Goal: Transaction & Acquisition: Purchase product/service

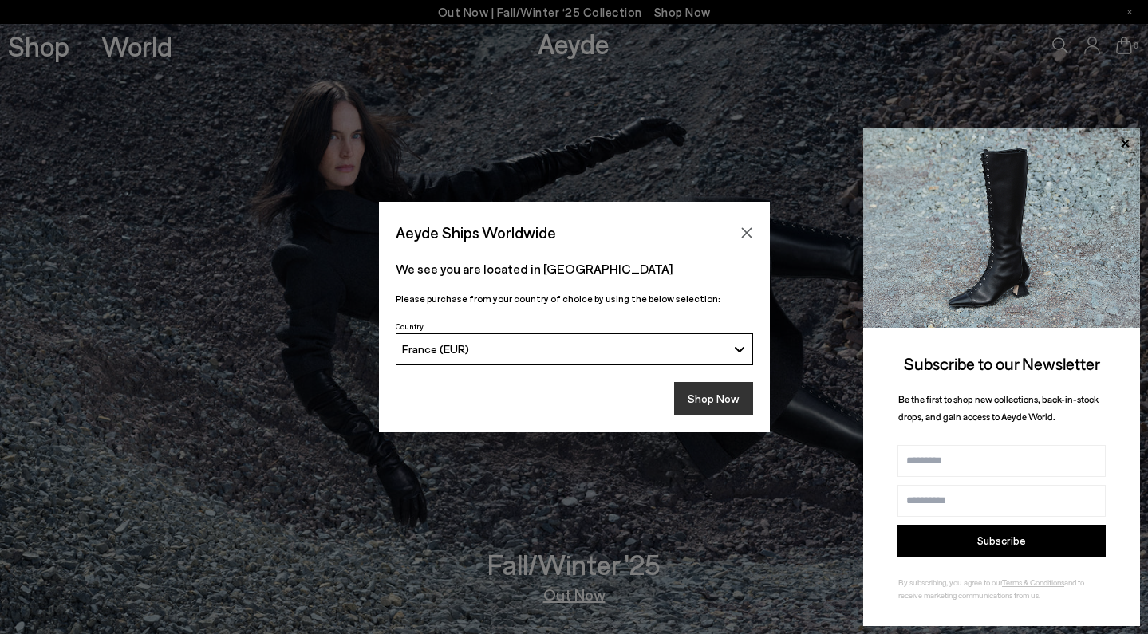
click at [719, 396] on button "Shop Now" at bounding box center [713, 398] width 79 height 33
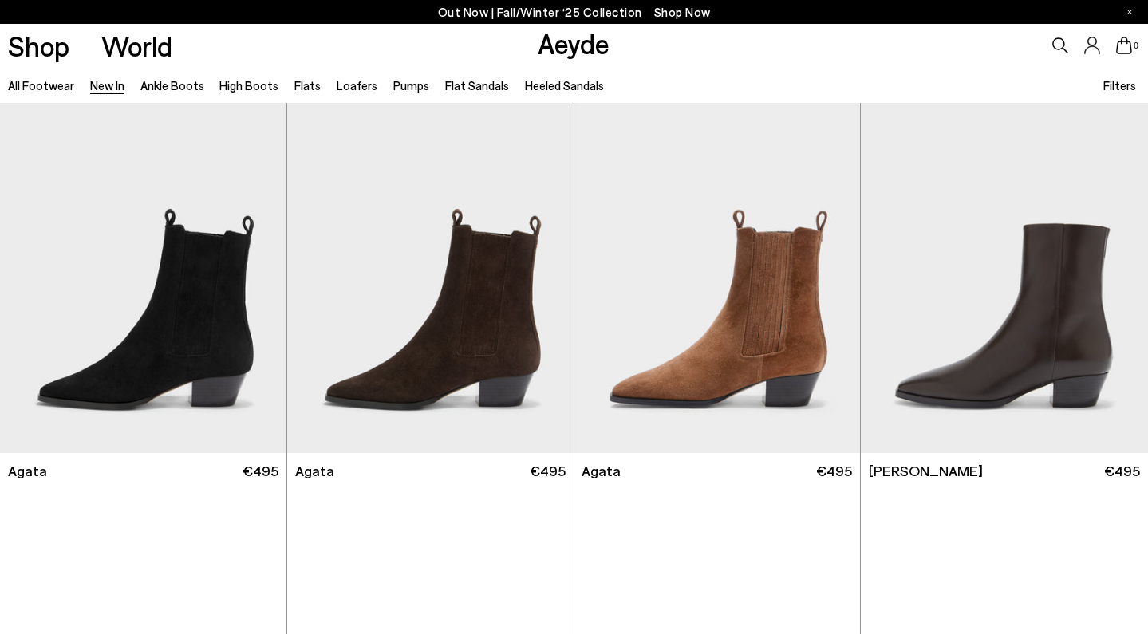
scroll to position [408, 0]
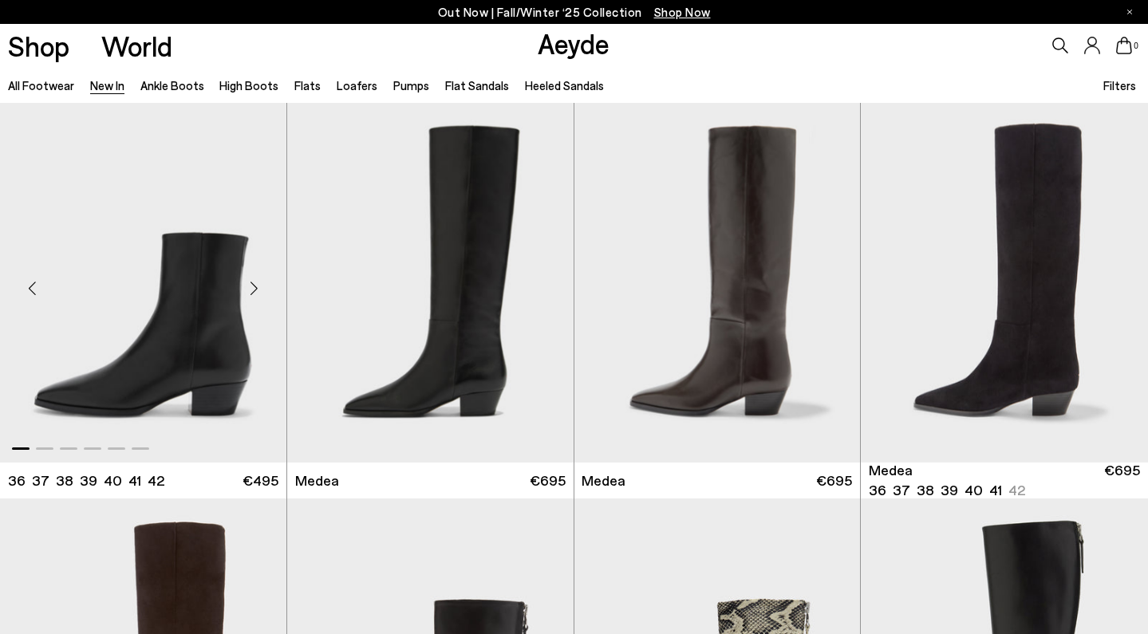
scroll to position [792, 0]
click at [257, 291] on div "Next slide" at bounding box center [254, 289] width 48 height 48
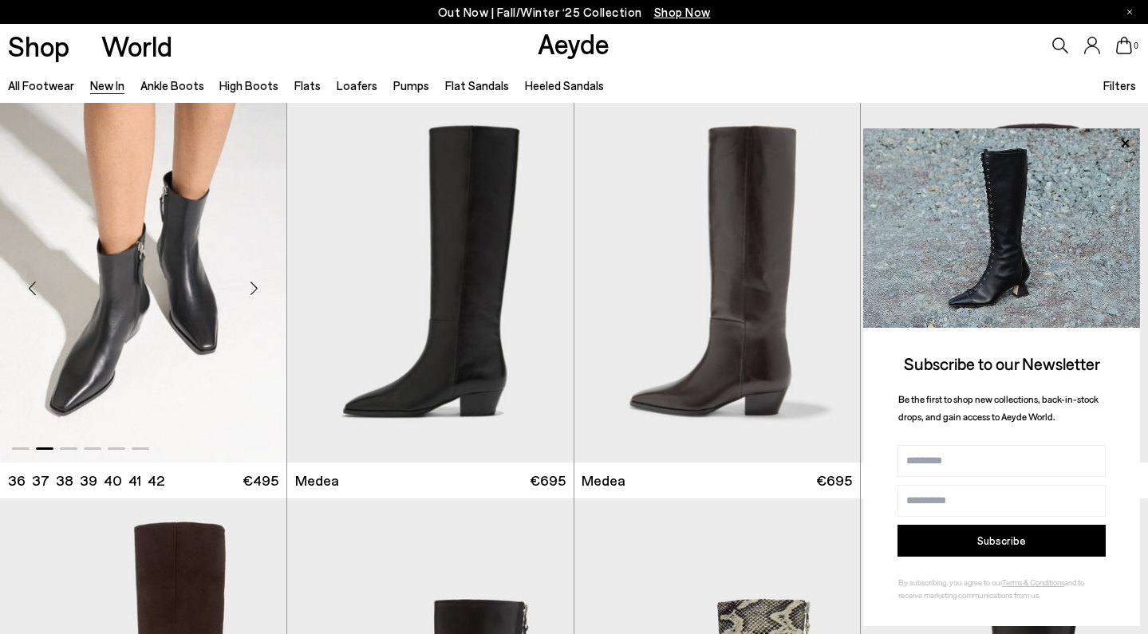
click at [257, 291] on div "Next slide" at bounding box center [254, 289] width 48 height 48
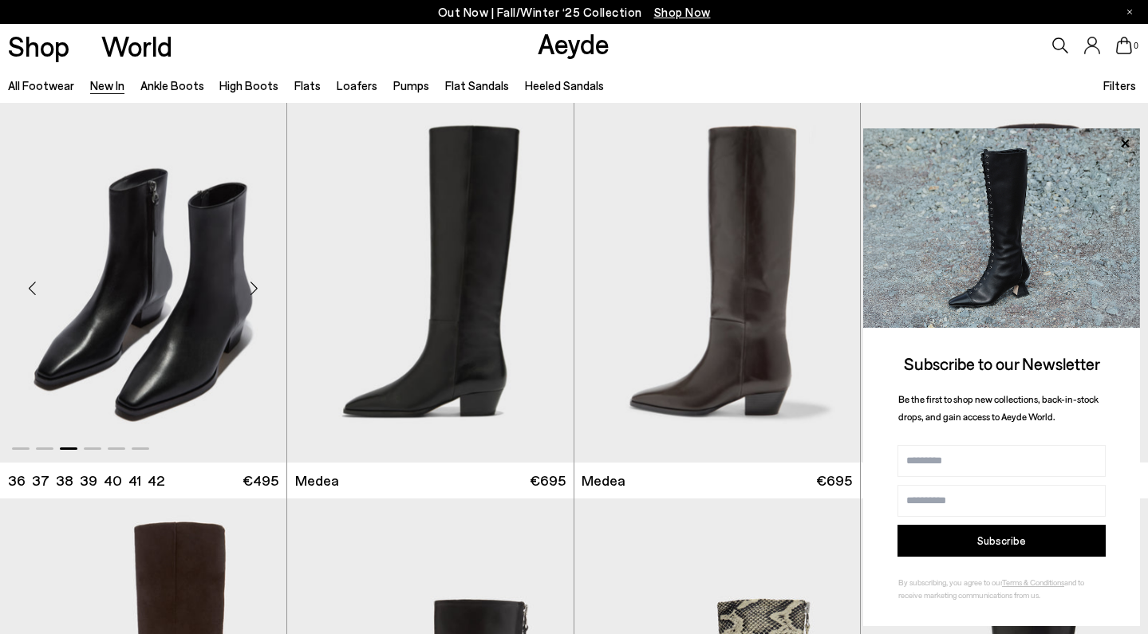
click at [257, 291] on div "Next slide" at bounding box center [254, 289] width 48 height 48
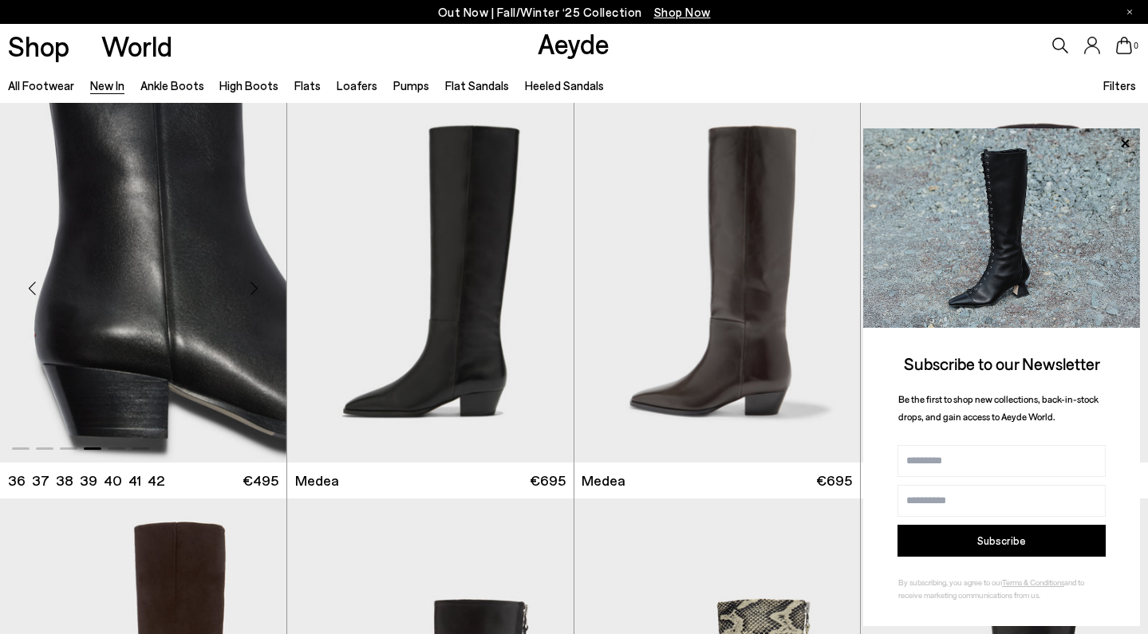
click at [257, 290] on div "Next slide" at bounding box center [254, 289] width 48 height 48
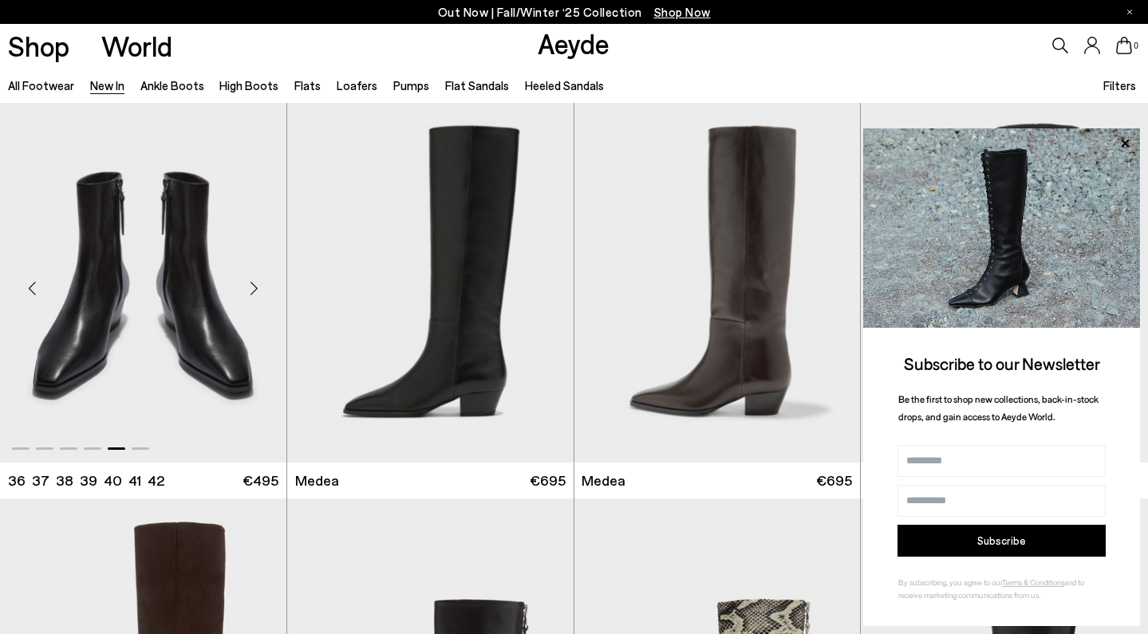
click at [257, 290] on div "Next slide" at bounding box center [254, 289] width 48 height 48
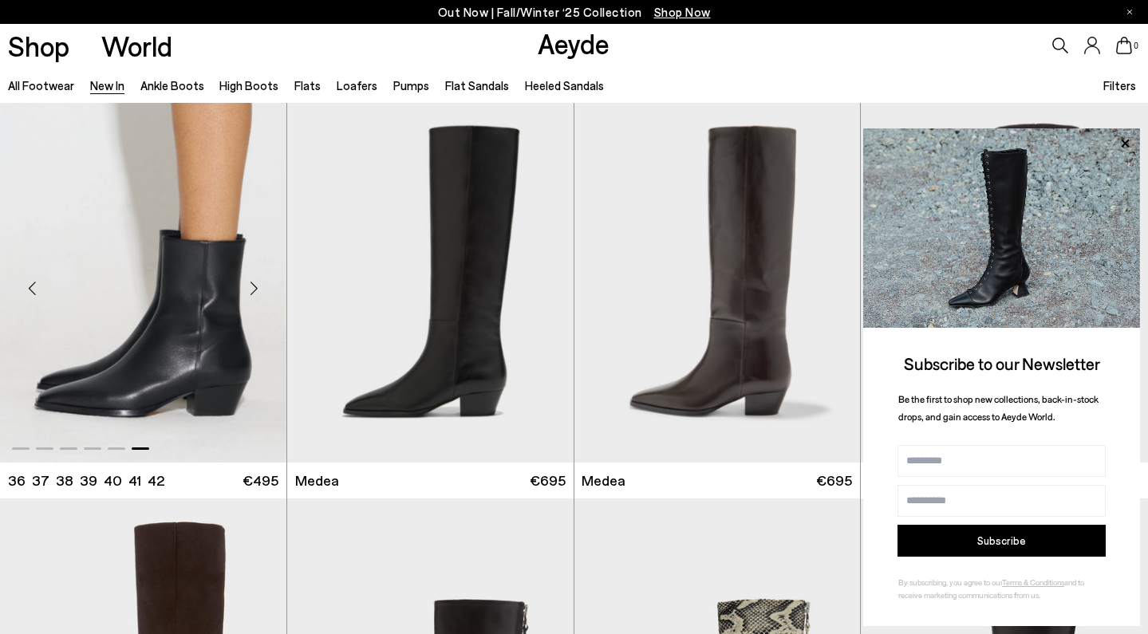
click at [257, 290] on div "Next slide" at bounding box center [254, 289] width 48 height 48
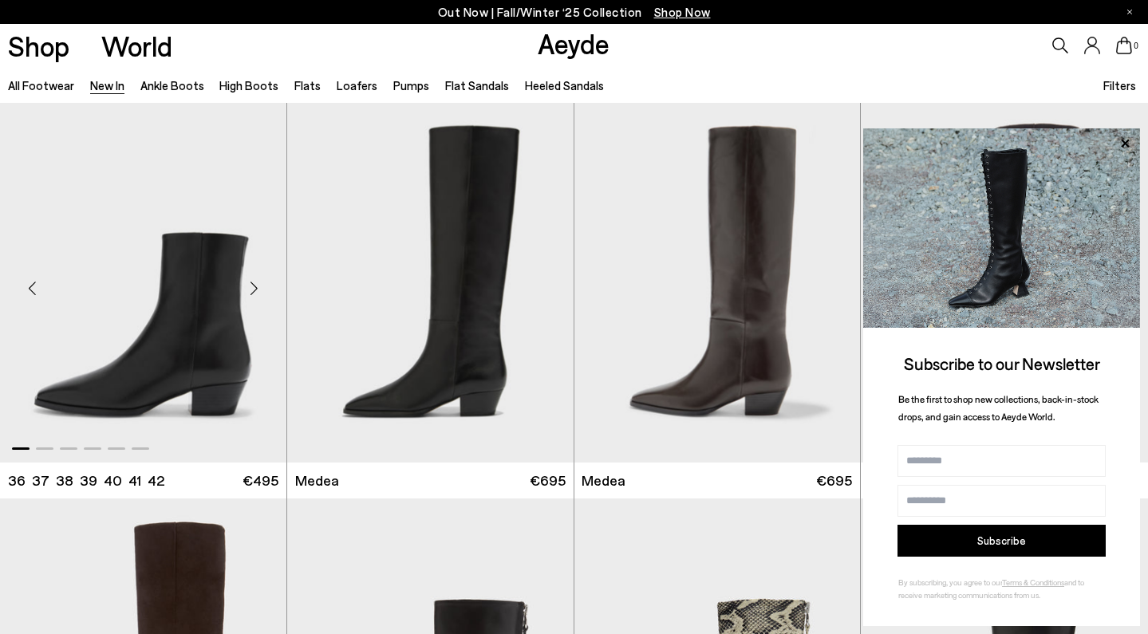
click at [257, 290] on div "Next slide" at bounding box center [254, 289] width 48 height 48
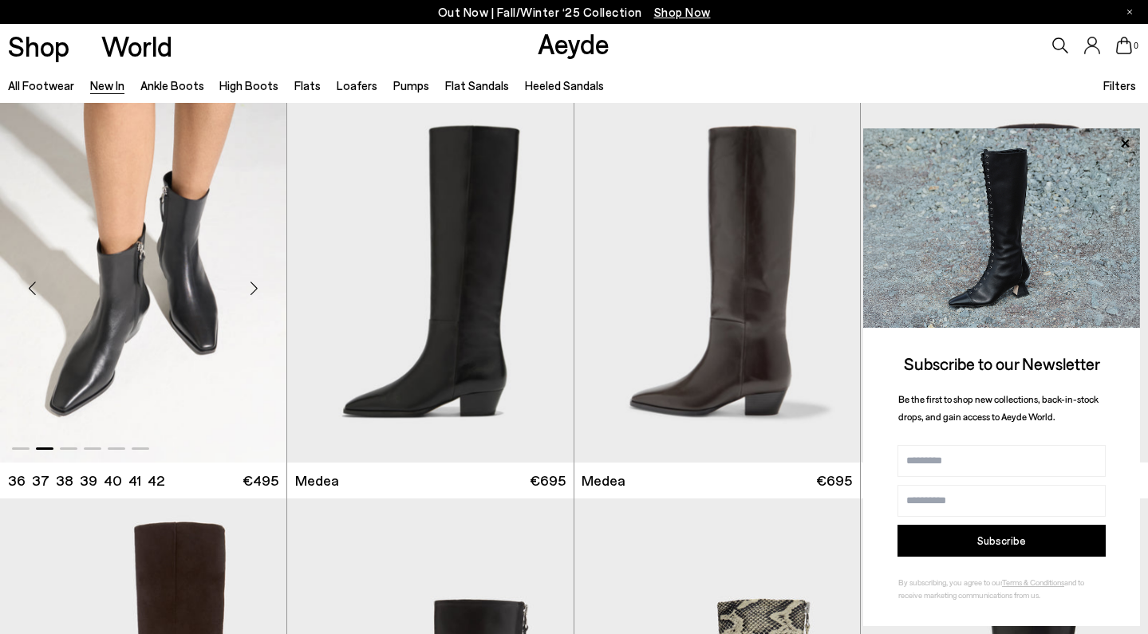
click at [257, 290] on div "Next slide" at bounding box center [254, 289] width 48 height 48
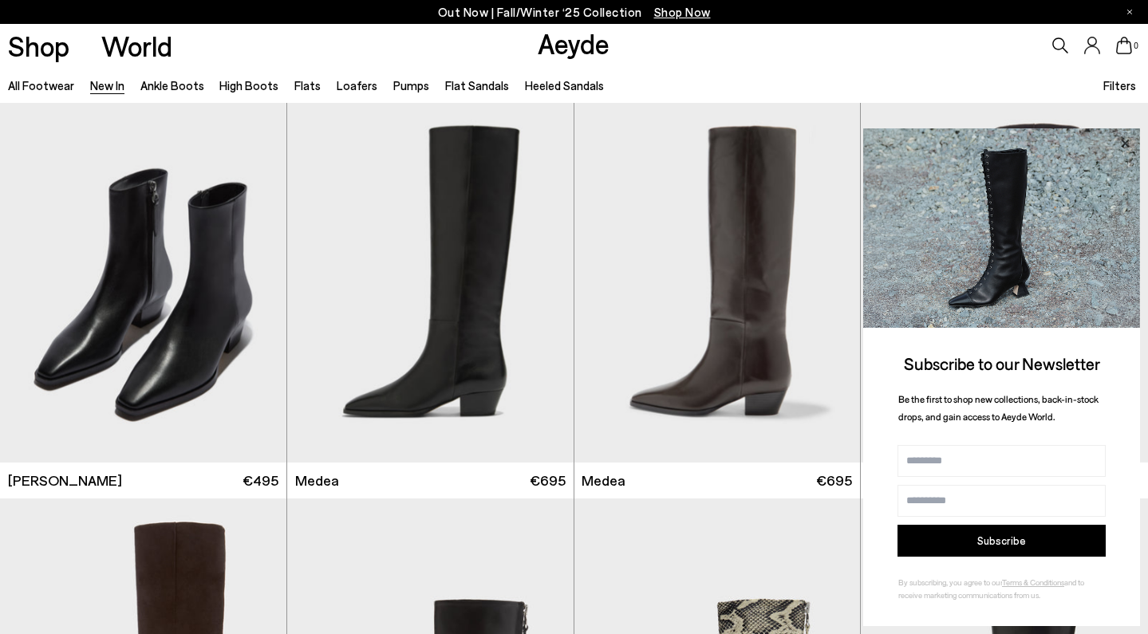
click at [1126, 137] on icon at bounding box center [1124, 143] width 21 height 21
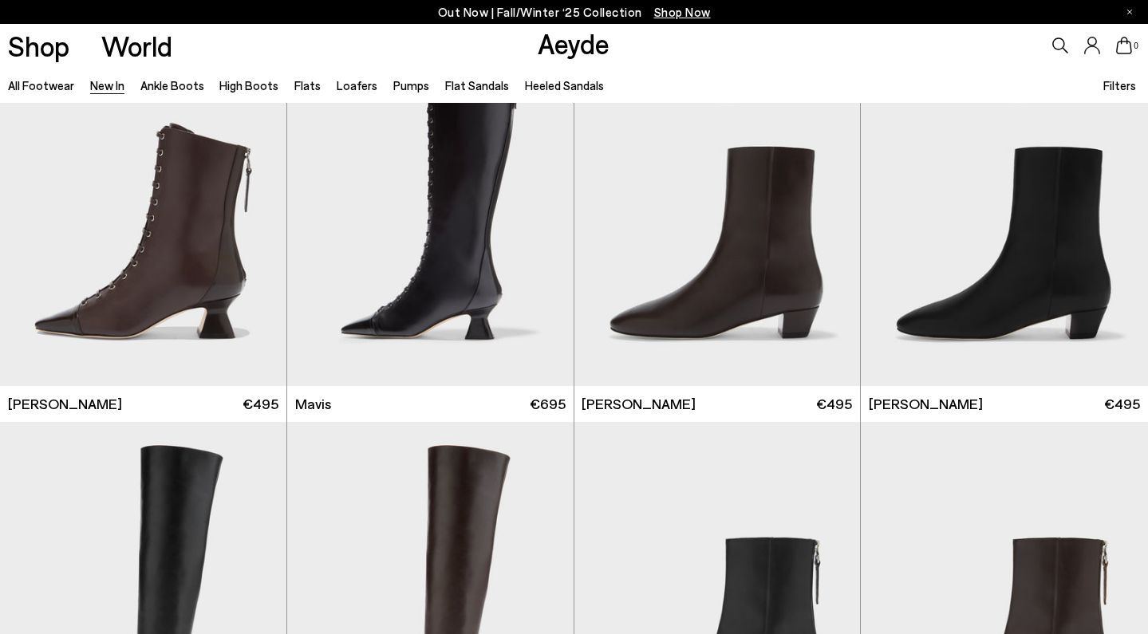
scroll to position [2056, 0]
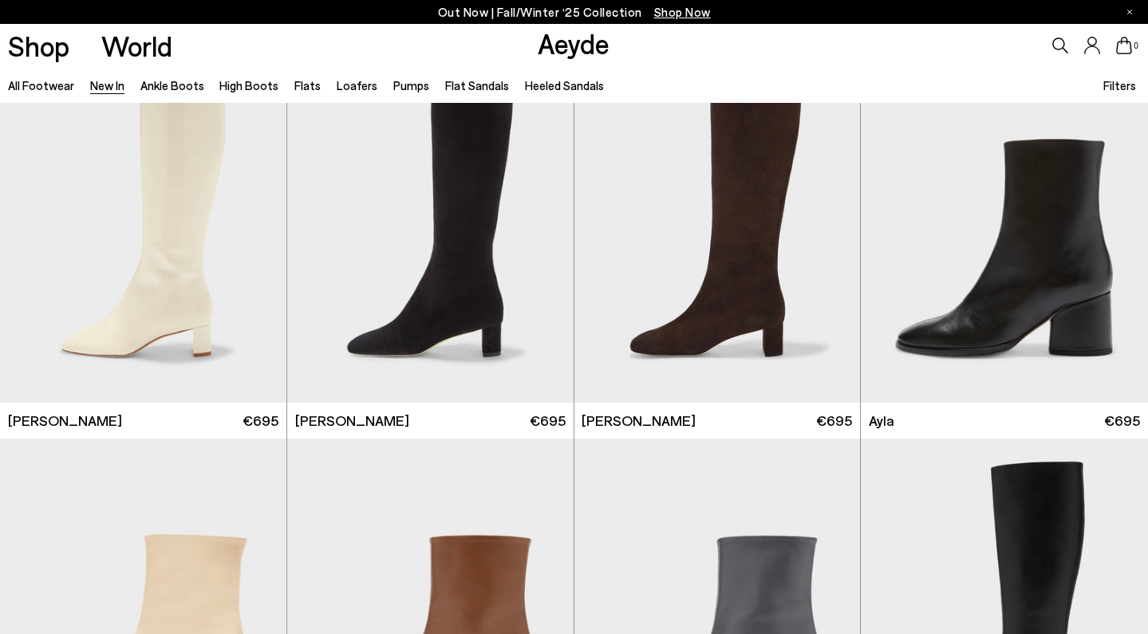
scroll to position [4584, 0]
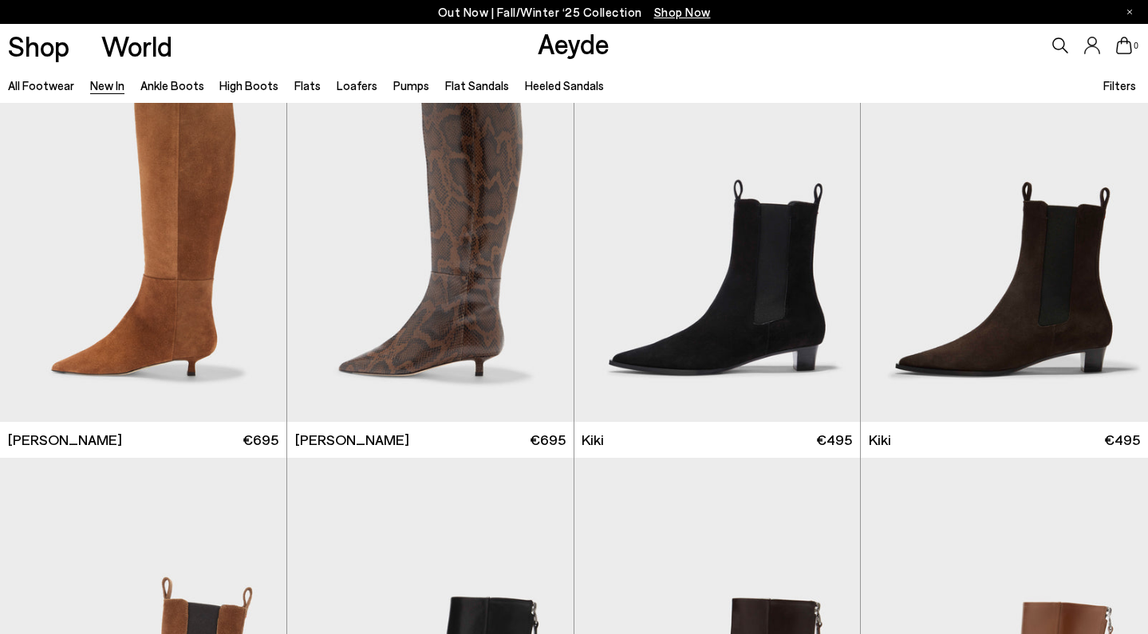
scroll to position [5585, 0]
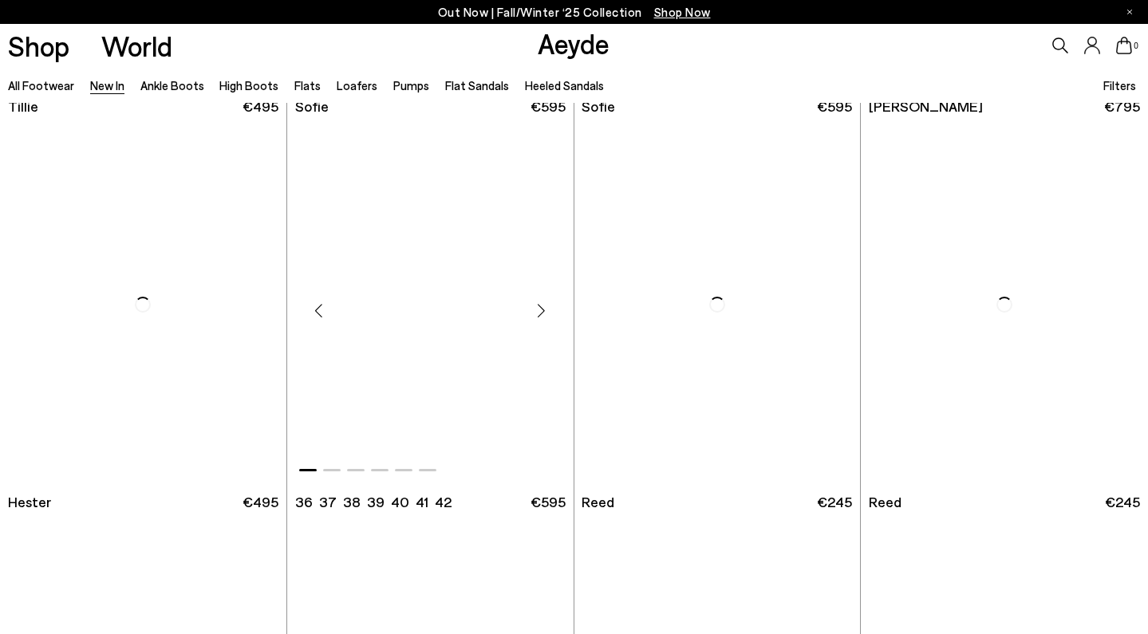
scroll to position [9482, 0]
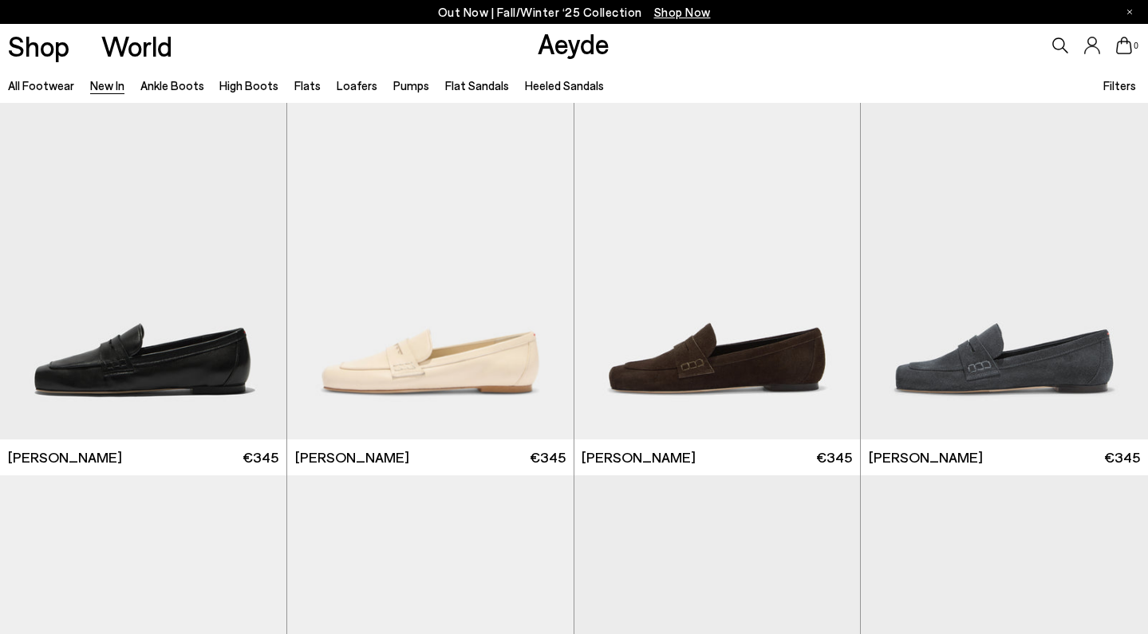
scroll to position [14664, 0]
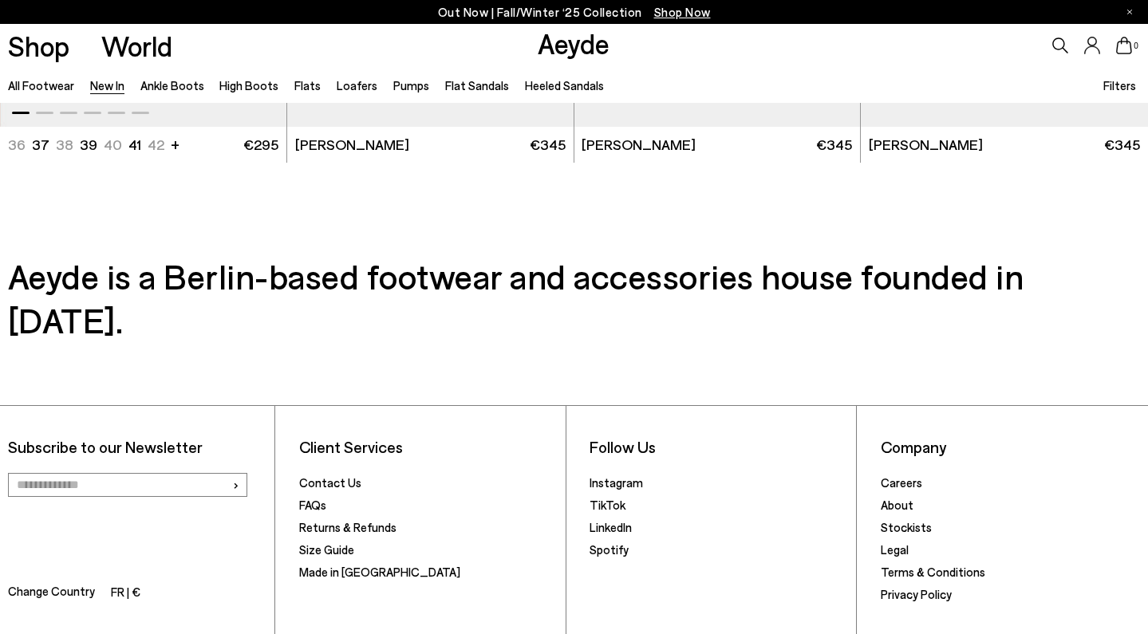
scroll to position [16914, 0]
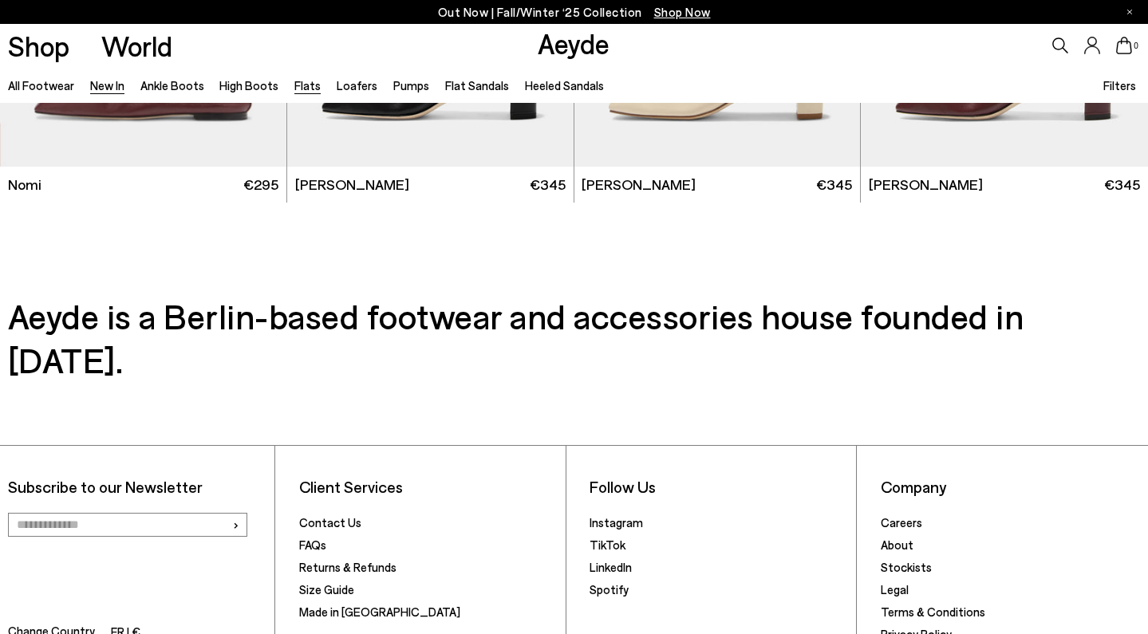
click at [296, 87] on link "Flats" at bounding box center [307, 85] width 26 height 14
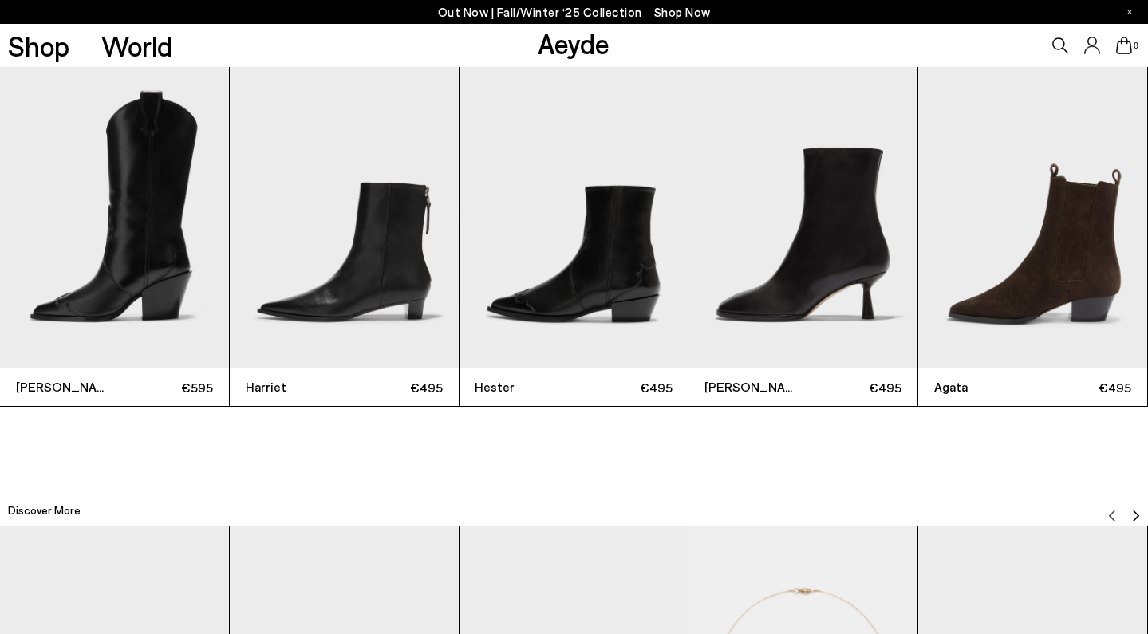
scroll to position [3667, 5]
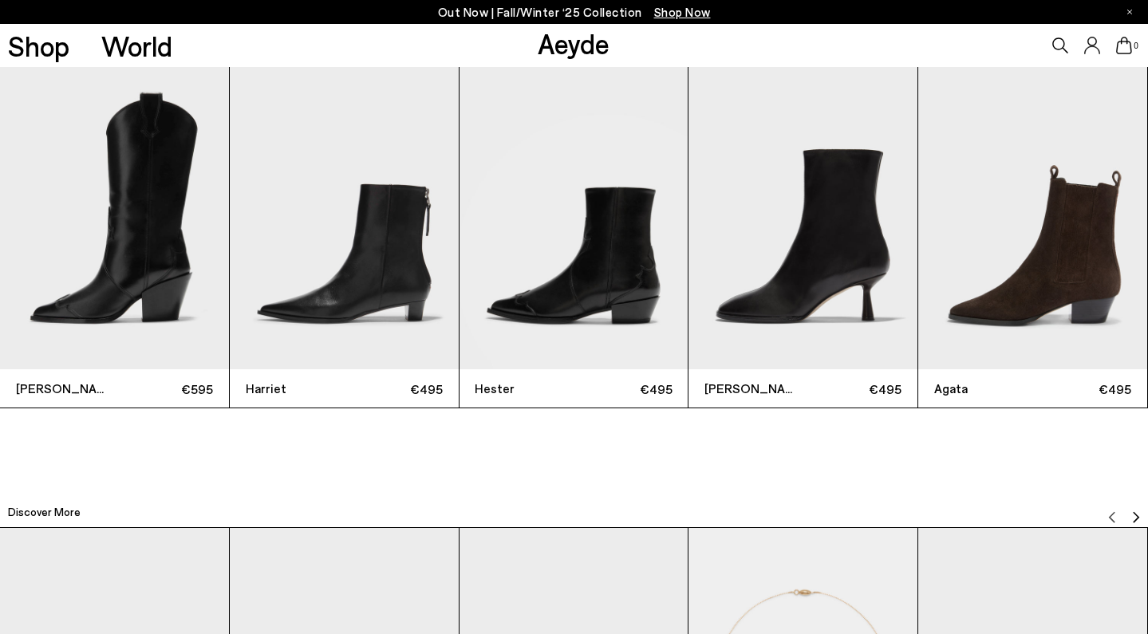
click at [360, 257] on img "2 / 12" at bounding box center [344, 217] width 229 height 305
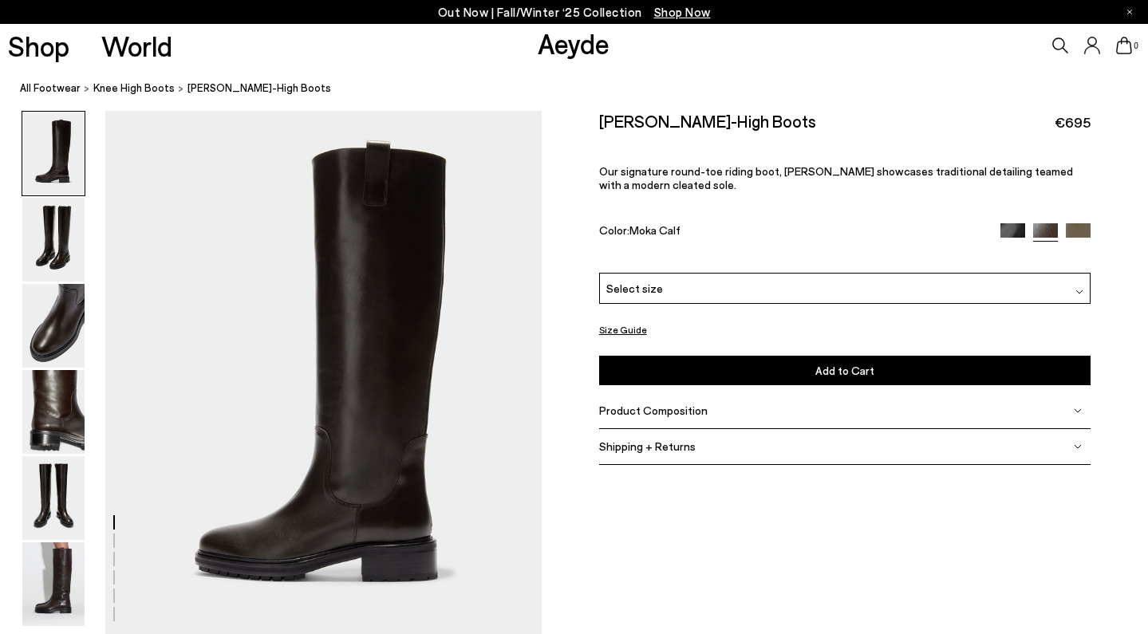
scroll to position [0, 57]
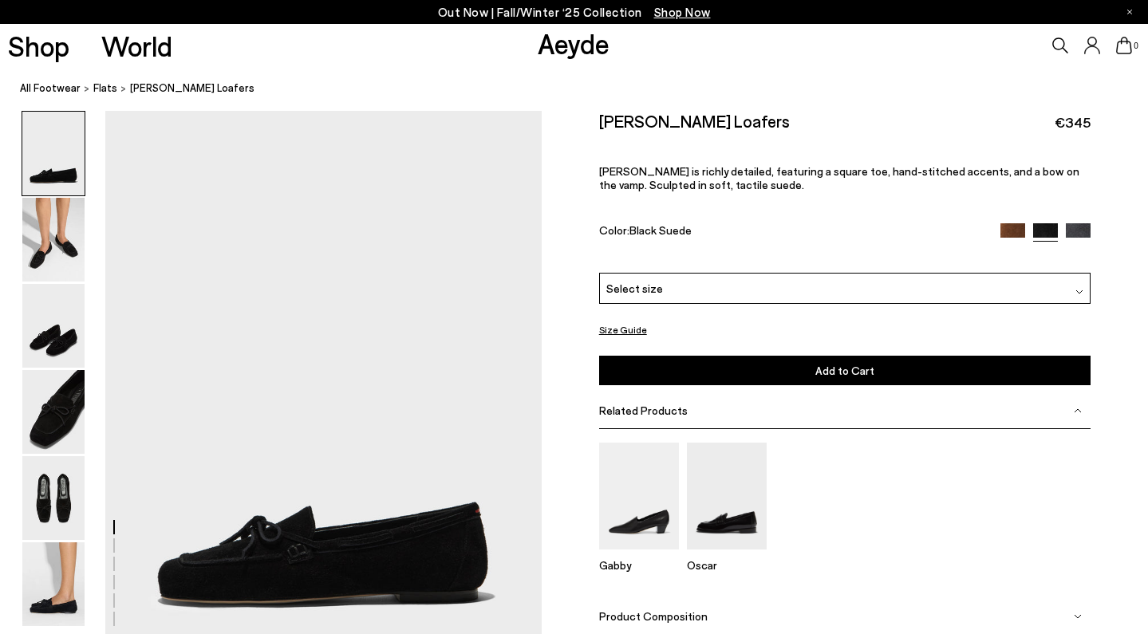
scroll to position [0, 57]
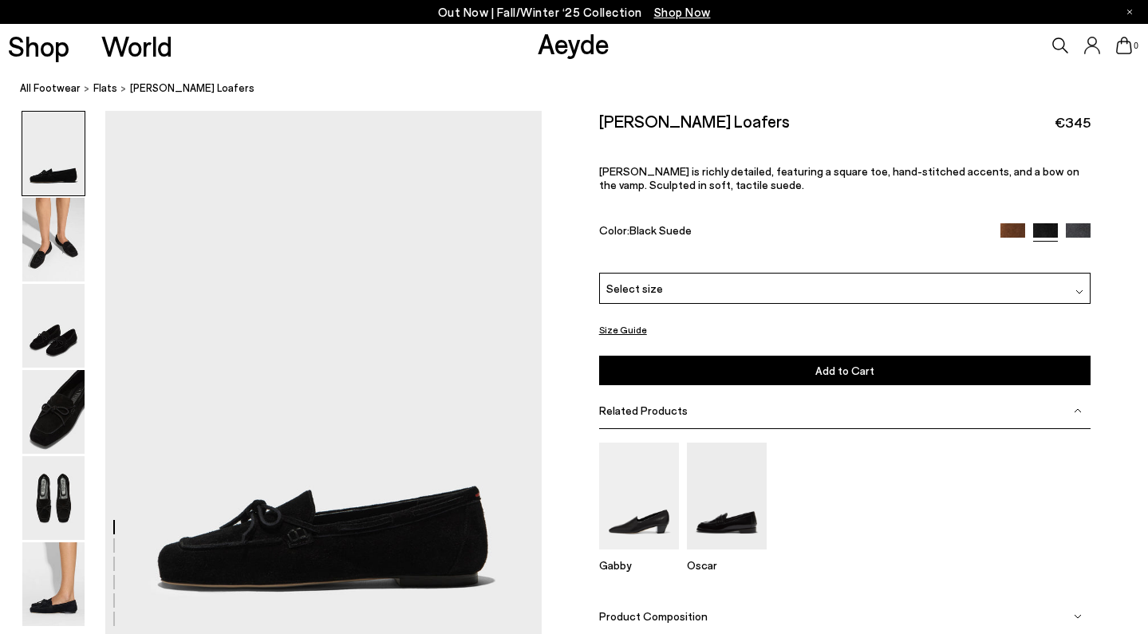
click at [199, 73] on nav "All Footwear flats [PERSON_NAME] Loafers" at bounding box center [584, 89] width 1128 height 44
click at [52, 369] on div at bounding box center [54, 411] width 64 height 85
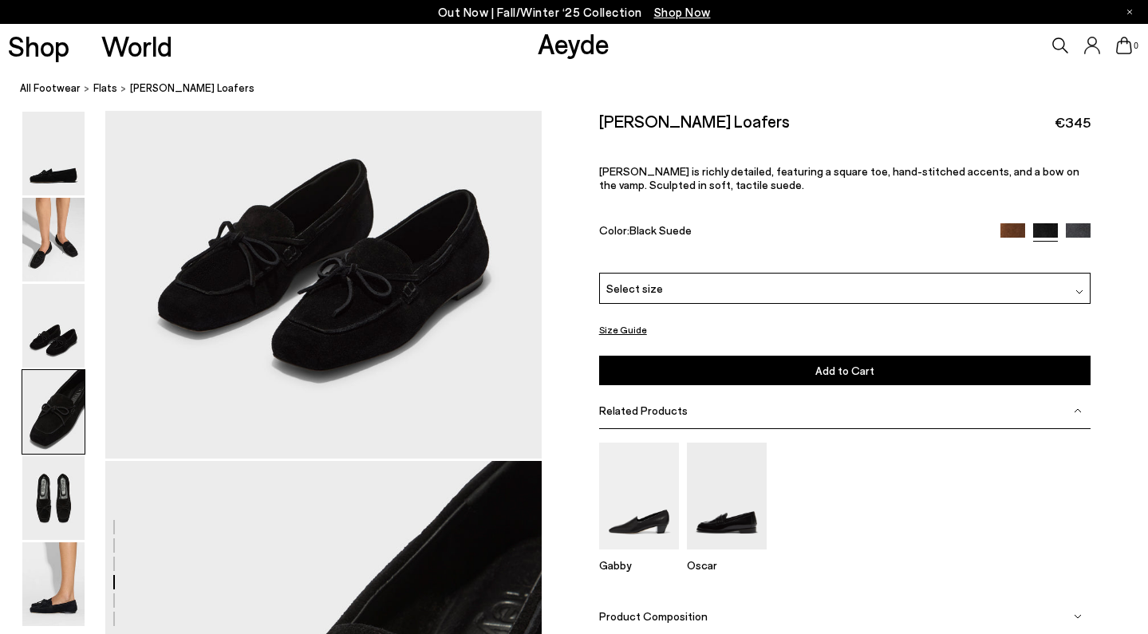
scroll to position [1752, 0]
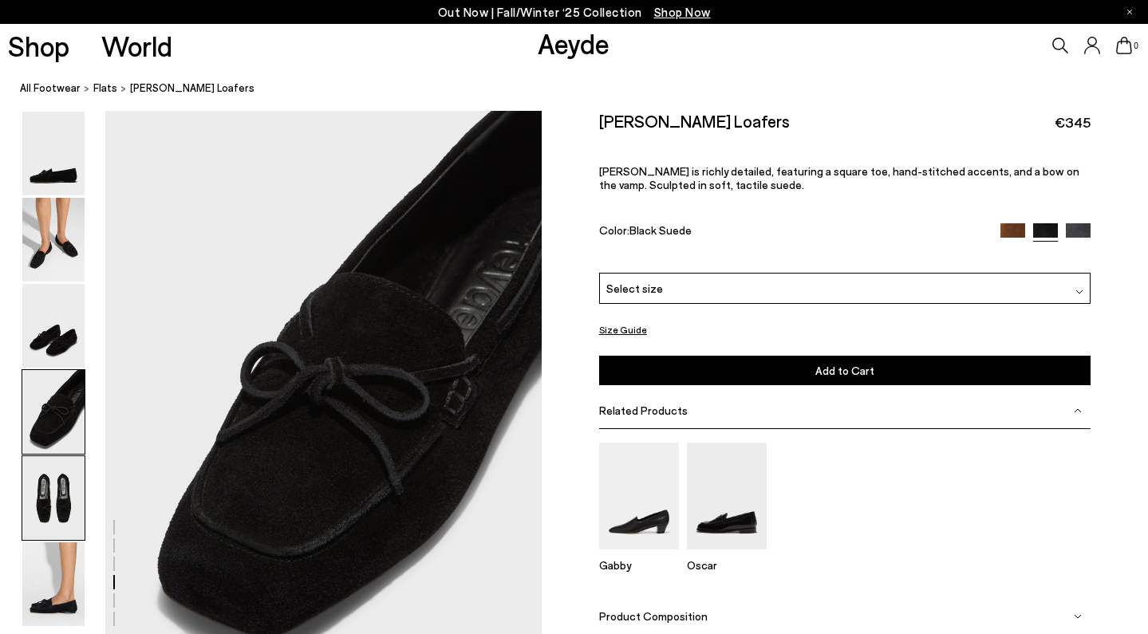
click at [47, 467] on img at bounding box center [53, 498] width 62 height 84
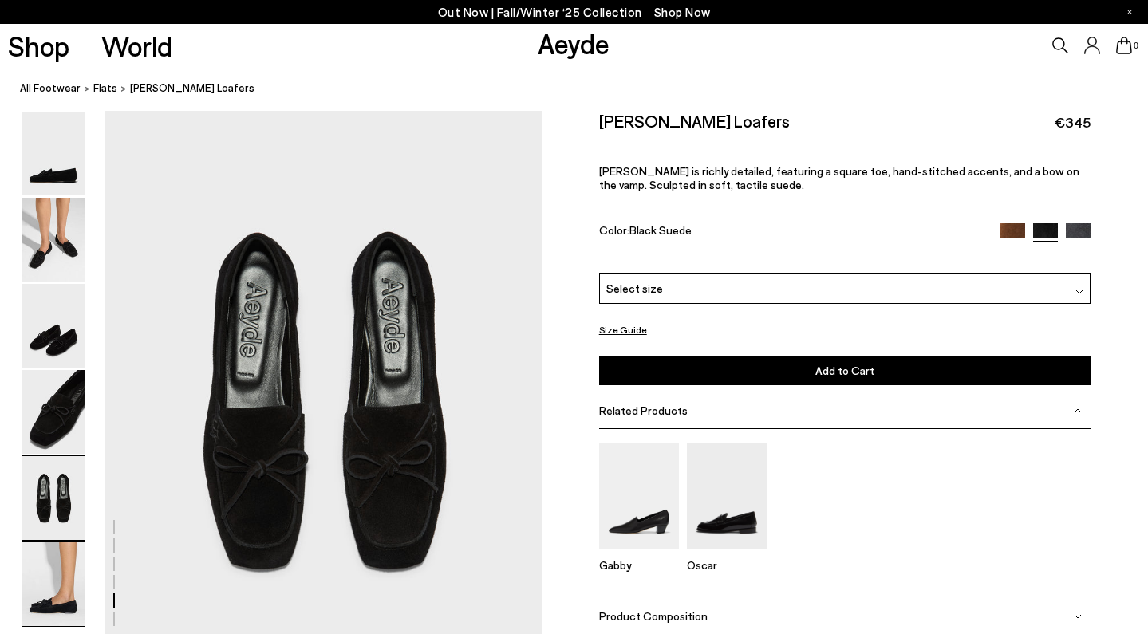
click at [48, 544] on img at bounding box center [53, 584] width 62 height 84
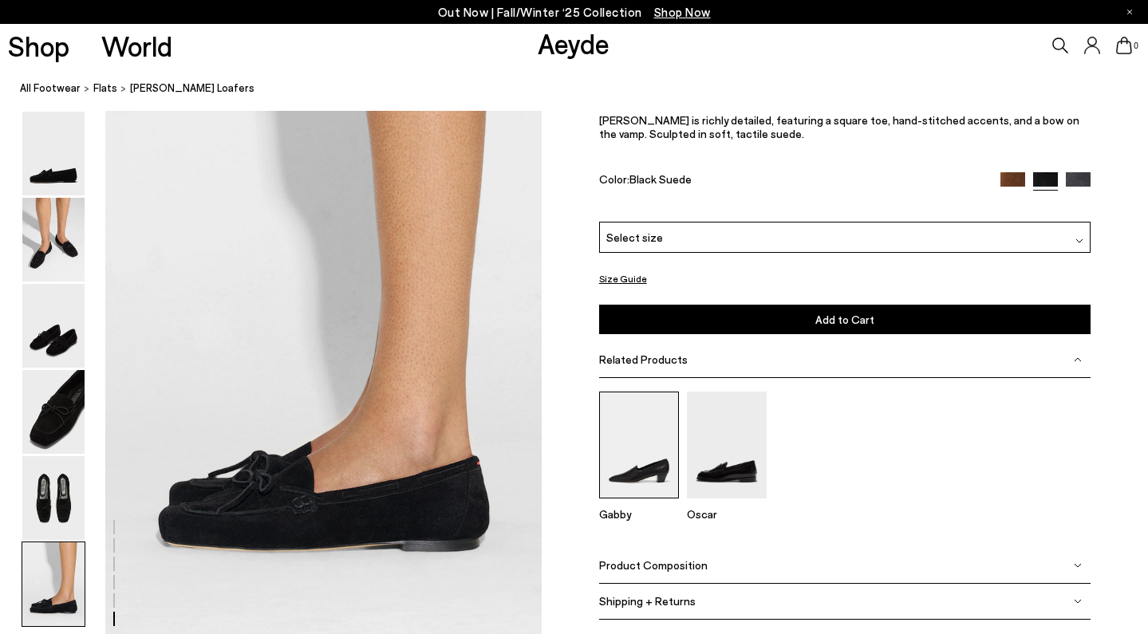
scroll to position [2882, 0]
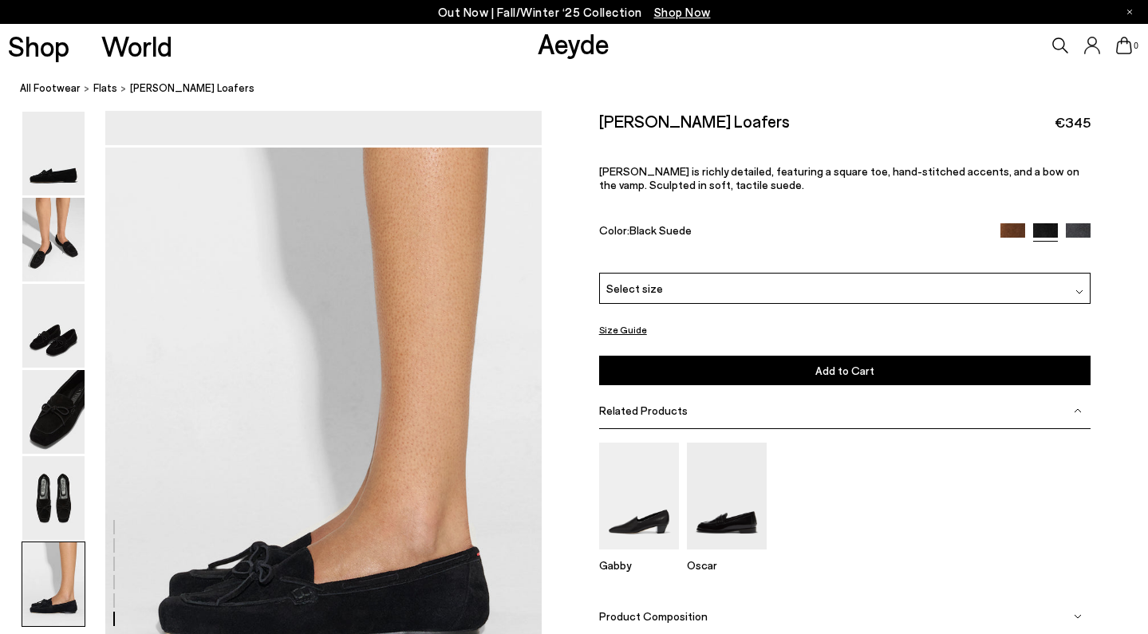
click at [1077, 228] on img at bounding box center [1078, 235] width 25 height 25
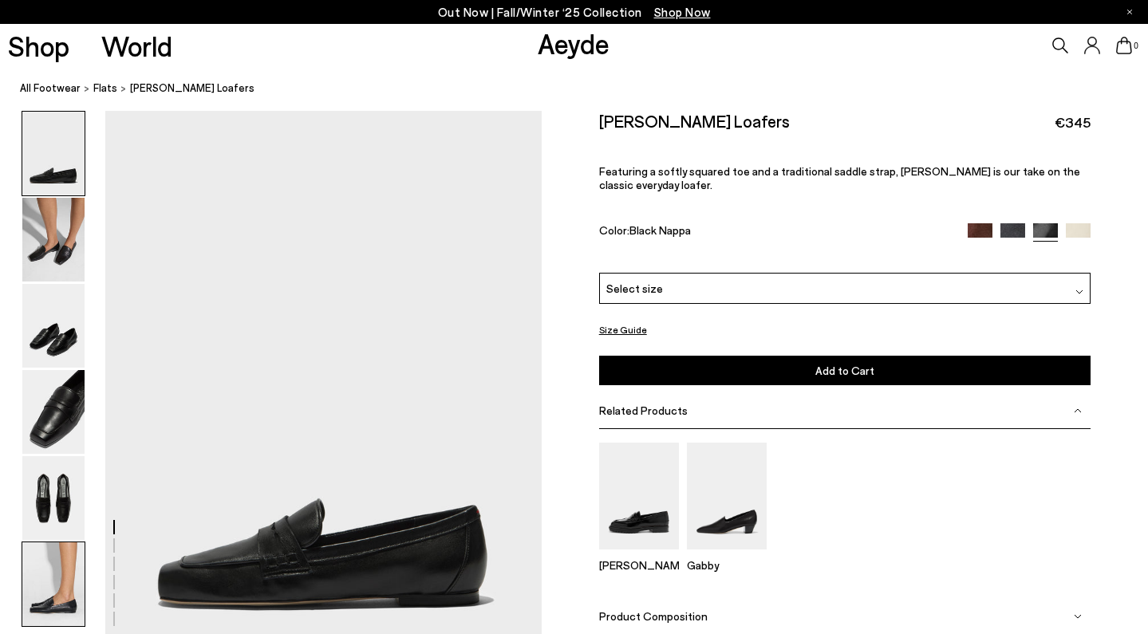
click at [69, 592] on img at bounding box center [53, 584] width 62 height 84
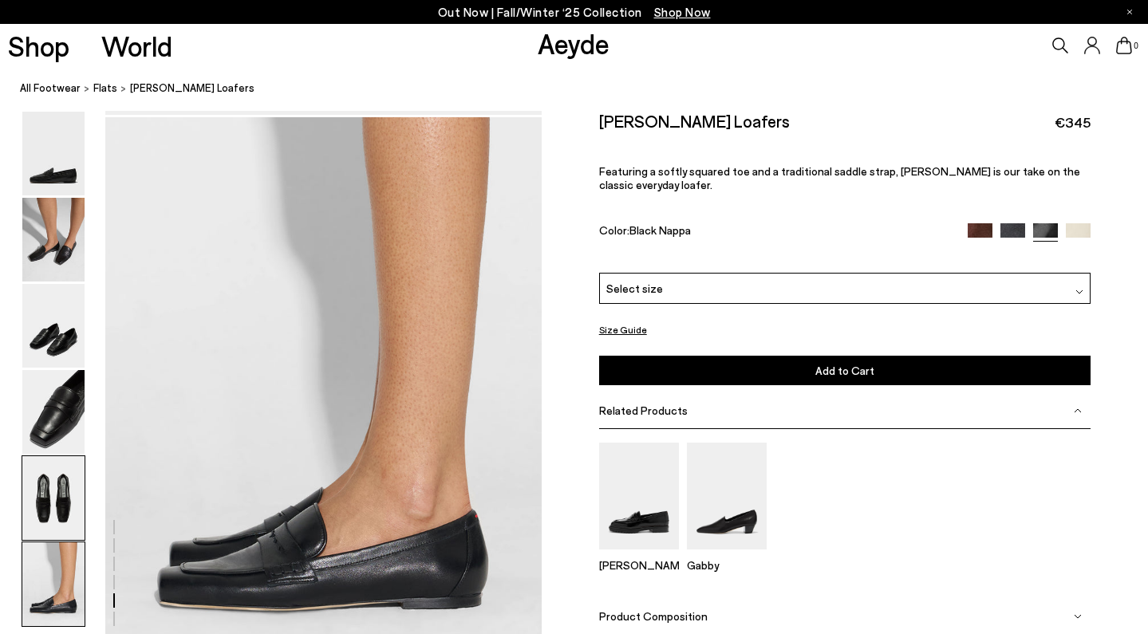
scroll to position [3029, 0]
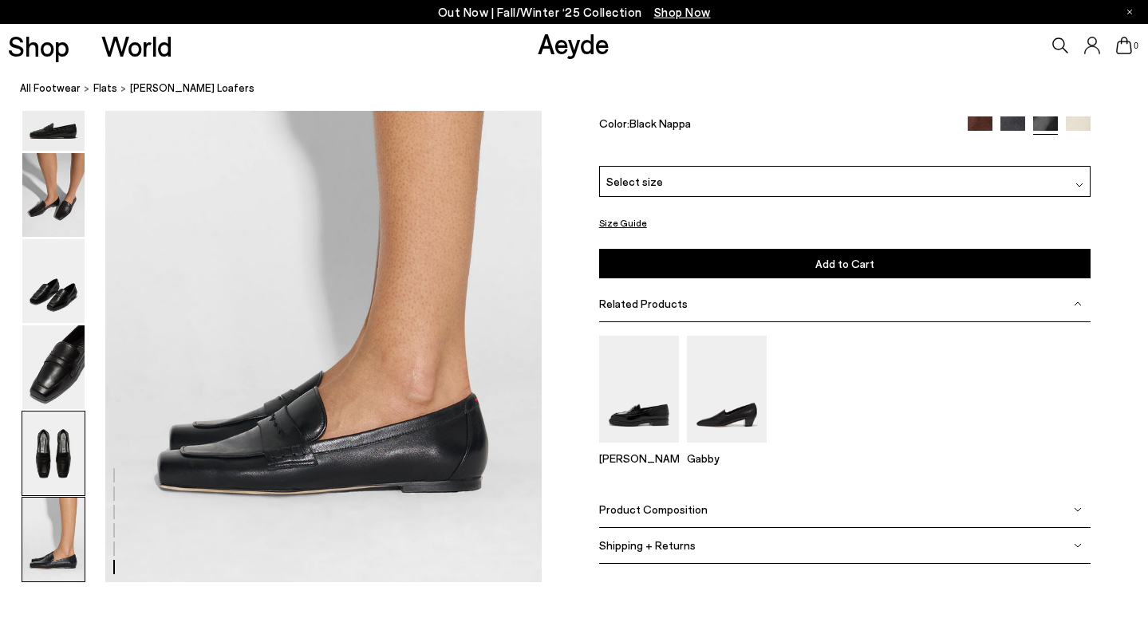
click at [68, 475] on img at bounding box center [53, 454] width 62 height 84
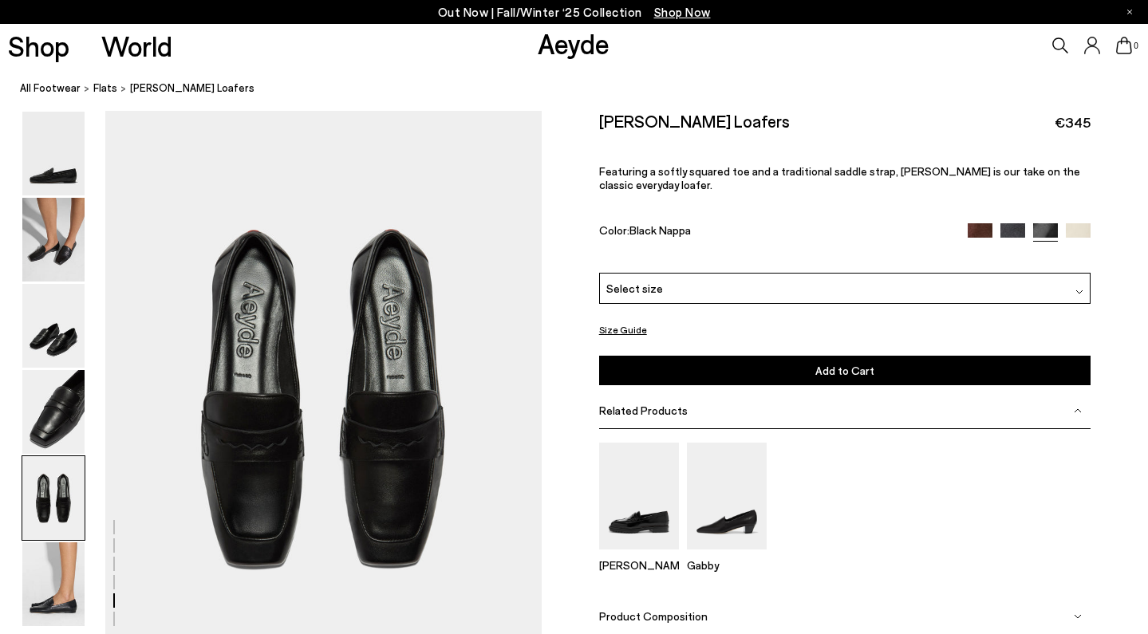
scroll to position [2336, 0]
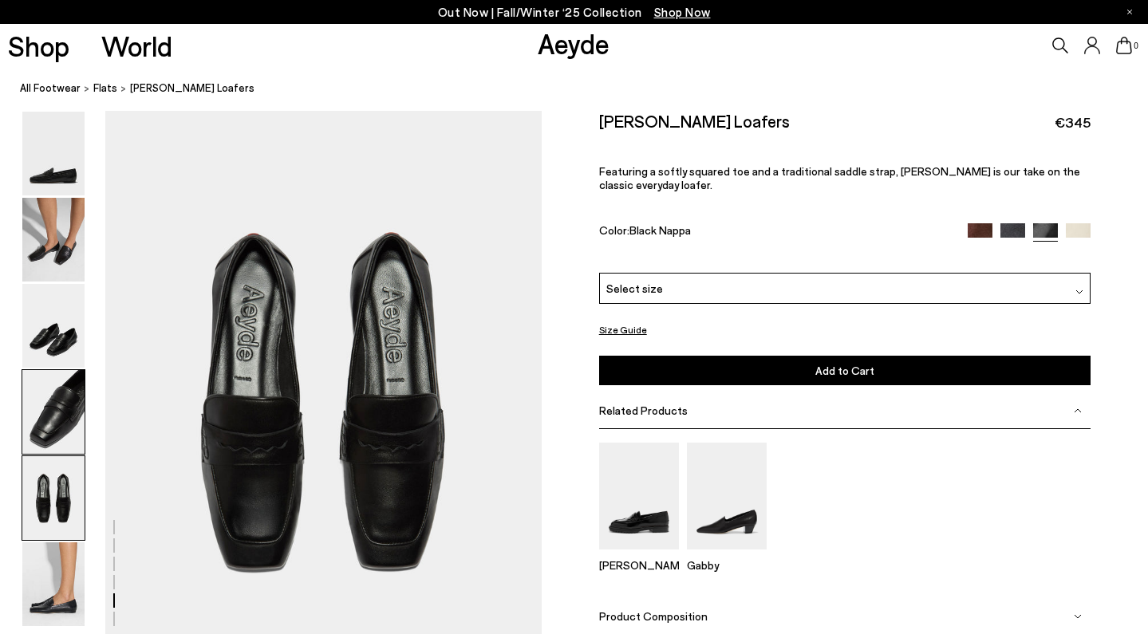
click at [81, 380] on img at bounding box center [53, 412] width 62 height 84
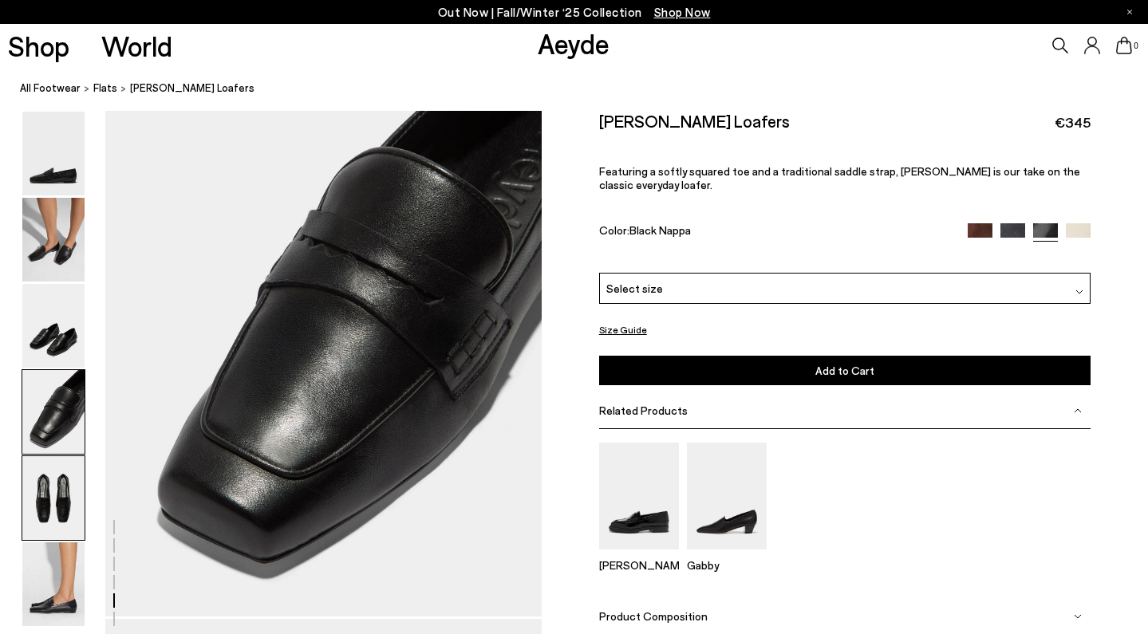
scroll to position [1752, 0]
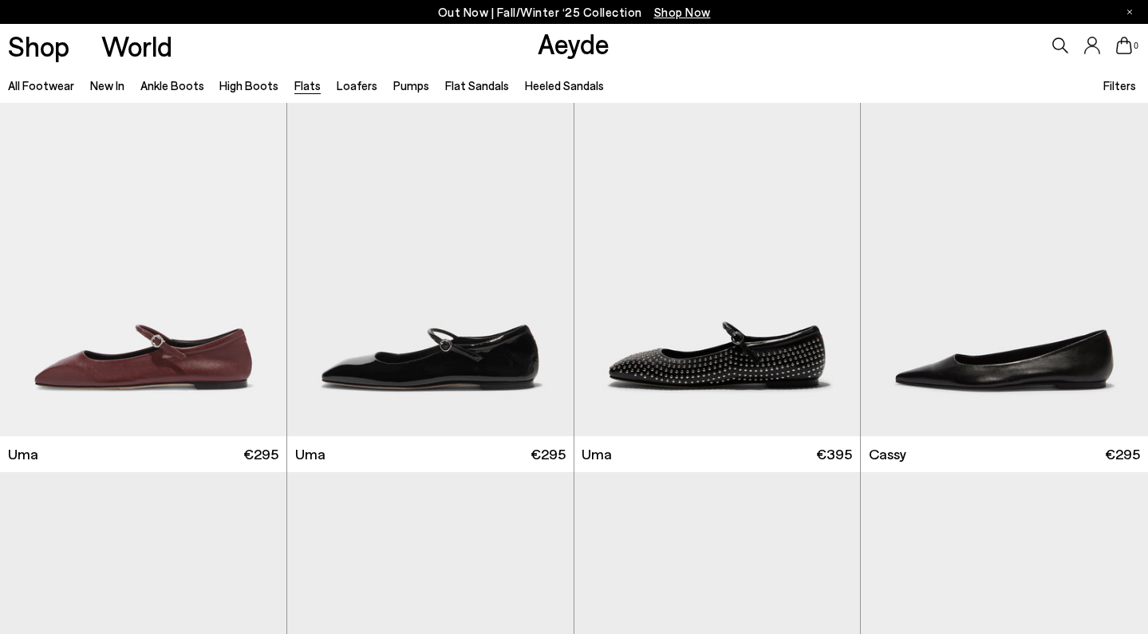
scroll to position [2007, 0]
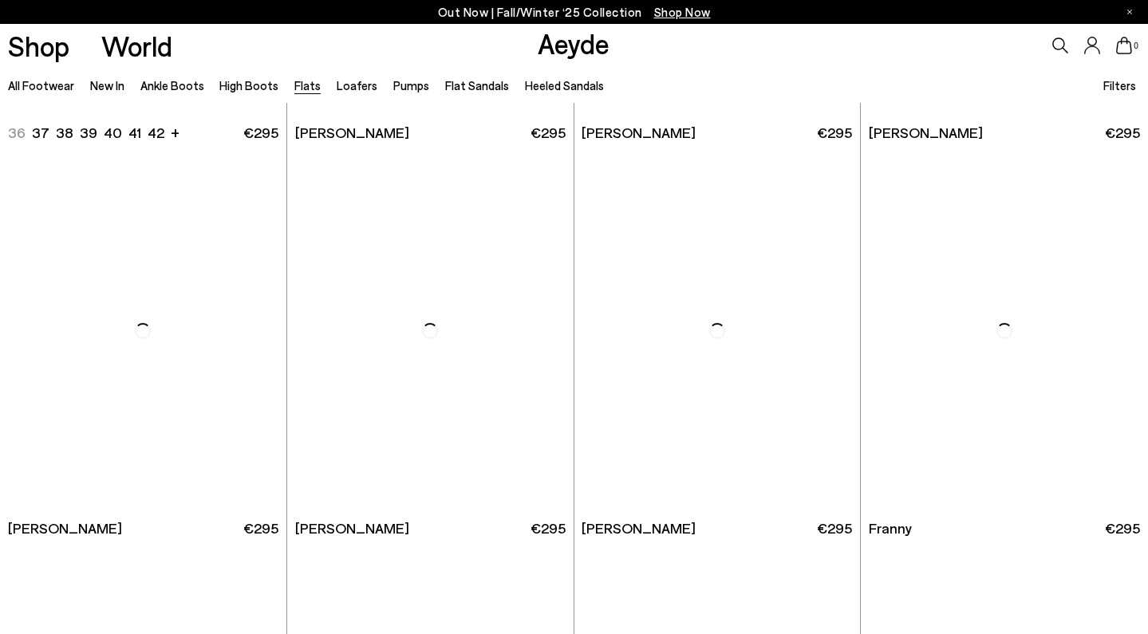
scroll to position [4737, 0]
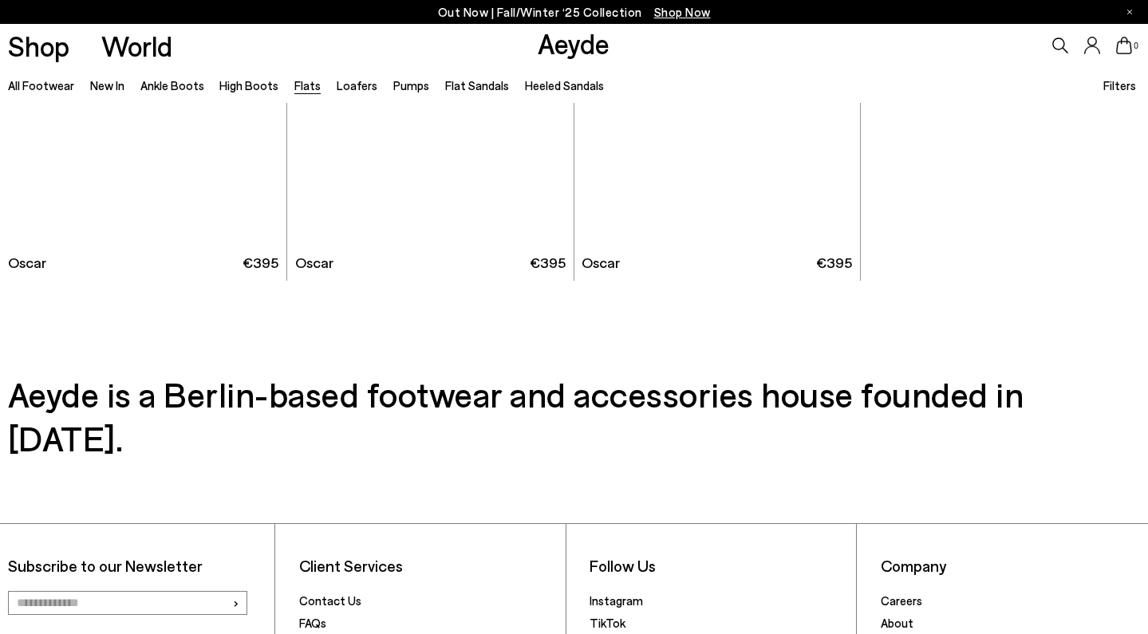
scroll to position [8528, 0]
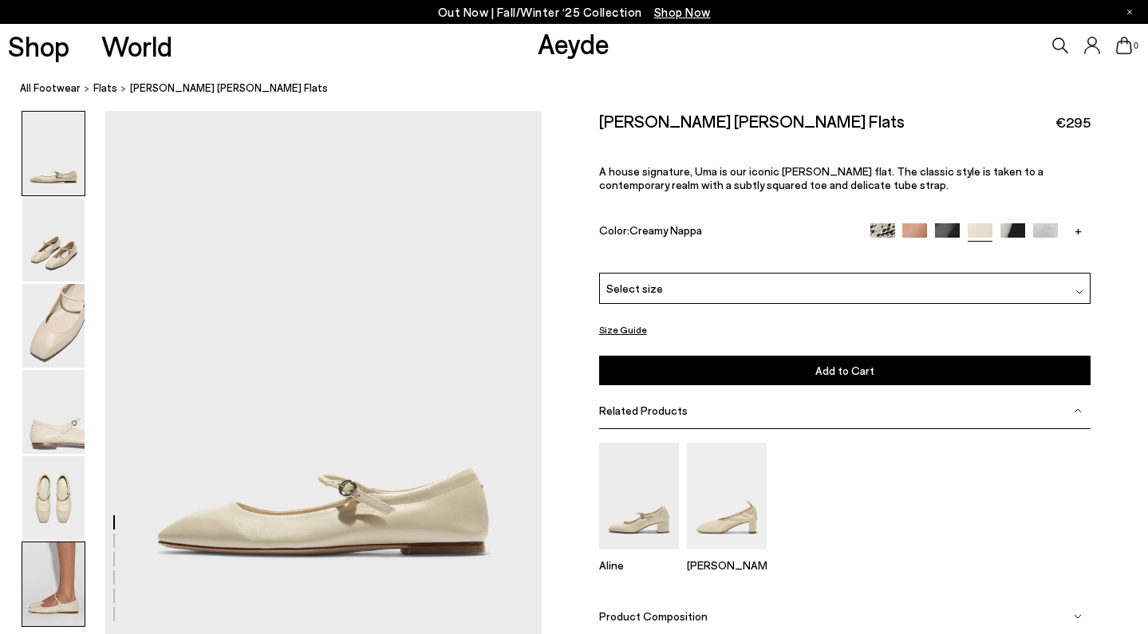
click at [55, 561] on img at bounding box center [53, 584] width 62 height 84
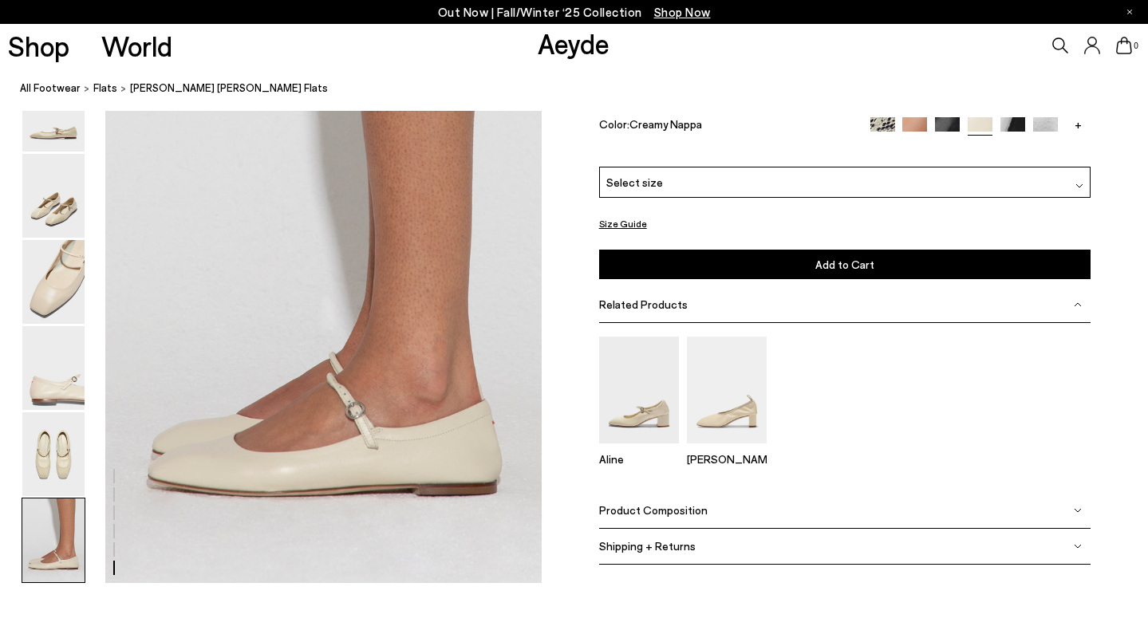
scroll to position [2971, 0]
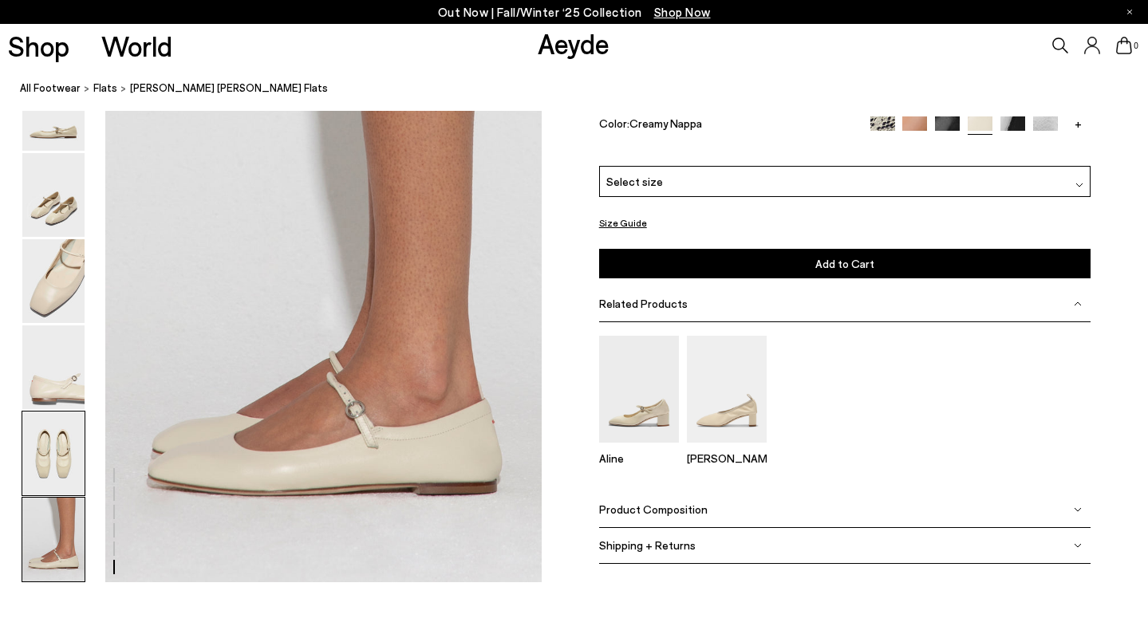
click at [60, 479] on img at bounding box center [53, 454] width 62 height 84
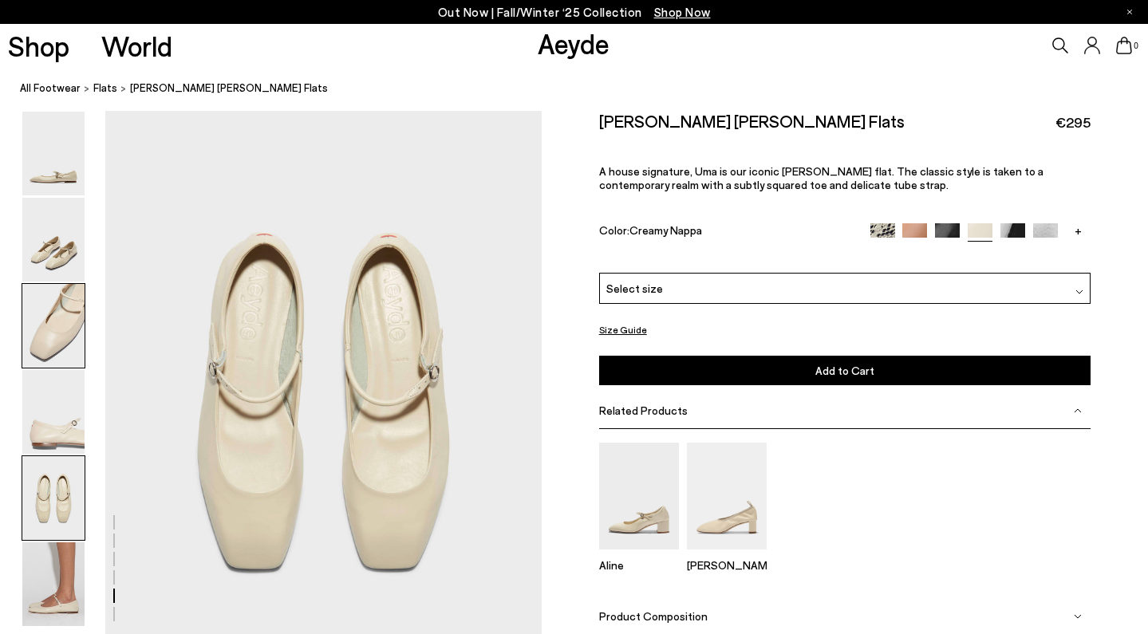
click at [57, 364] on img at bounding box center [53, 326] width 62 height 84
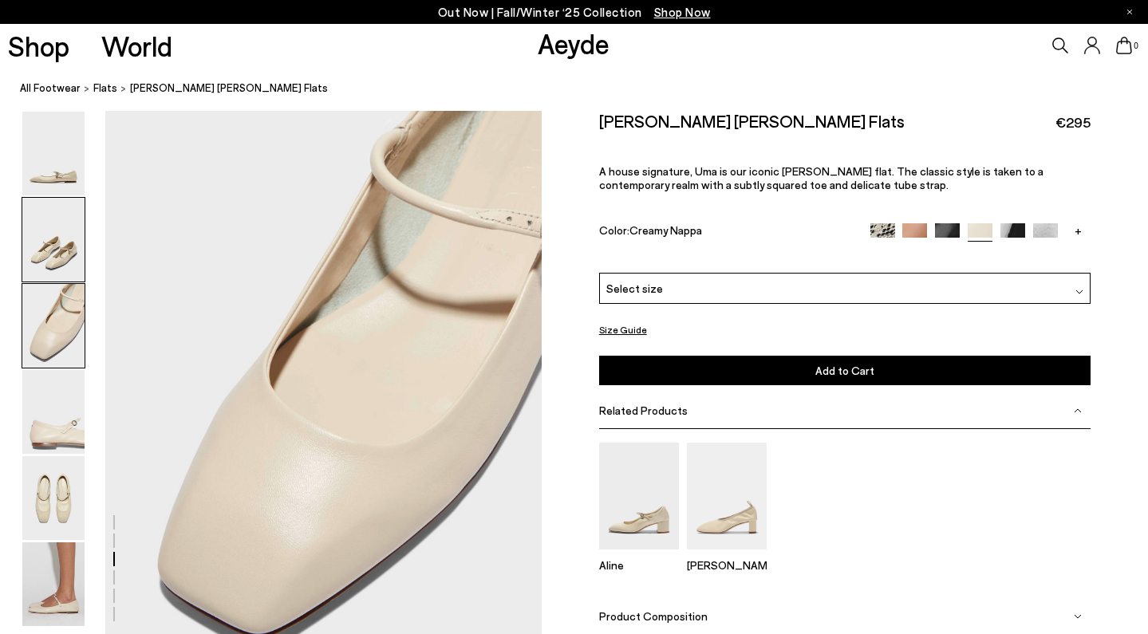
click at [75, 244] on img at bounding box center [53, 240] width 62 height 84
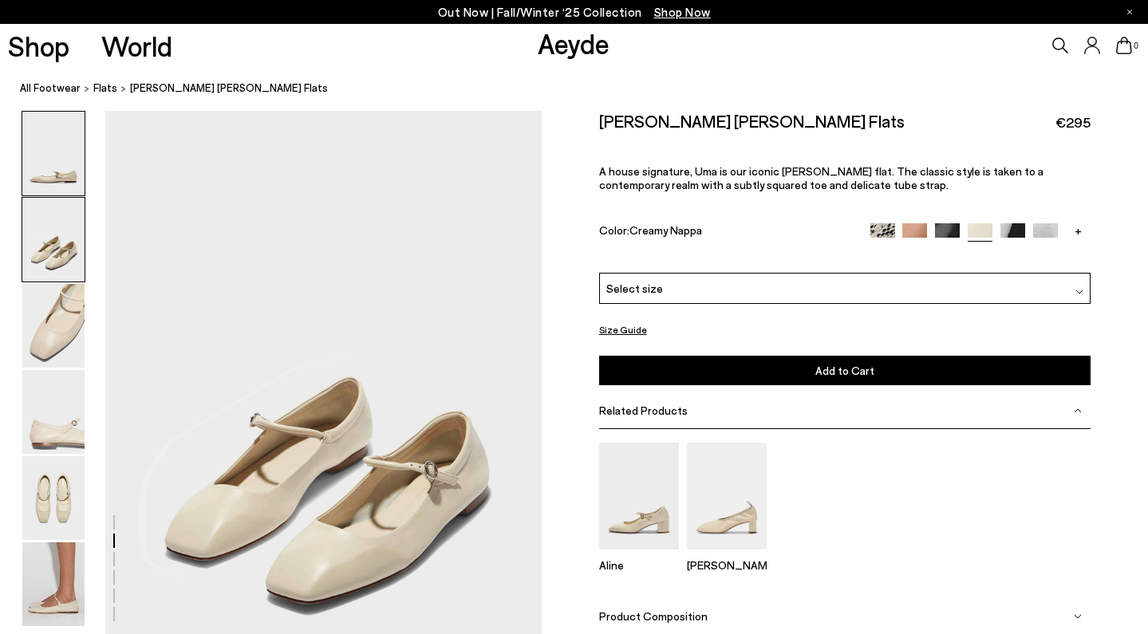
click at [57, 172] on img at bounding box center [53, 154] width 62 height 84
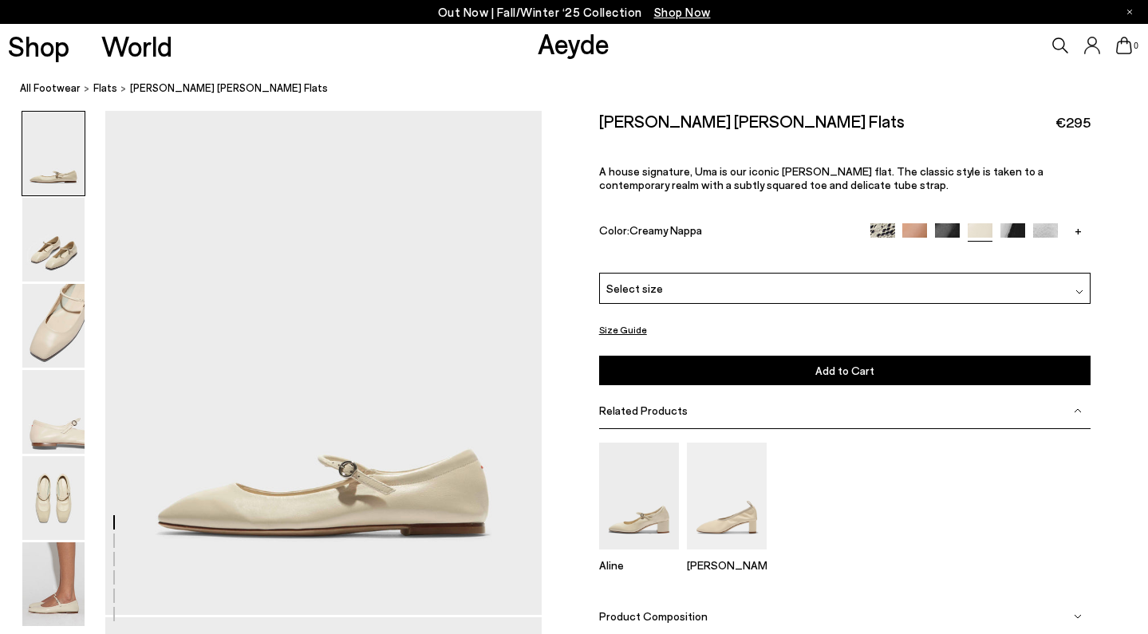
scroll to position [0, 0]
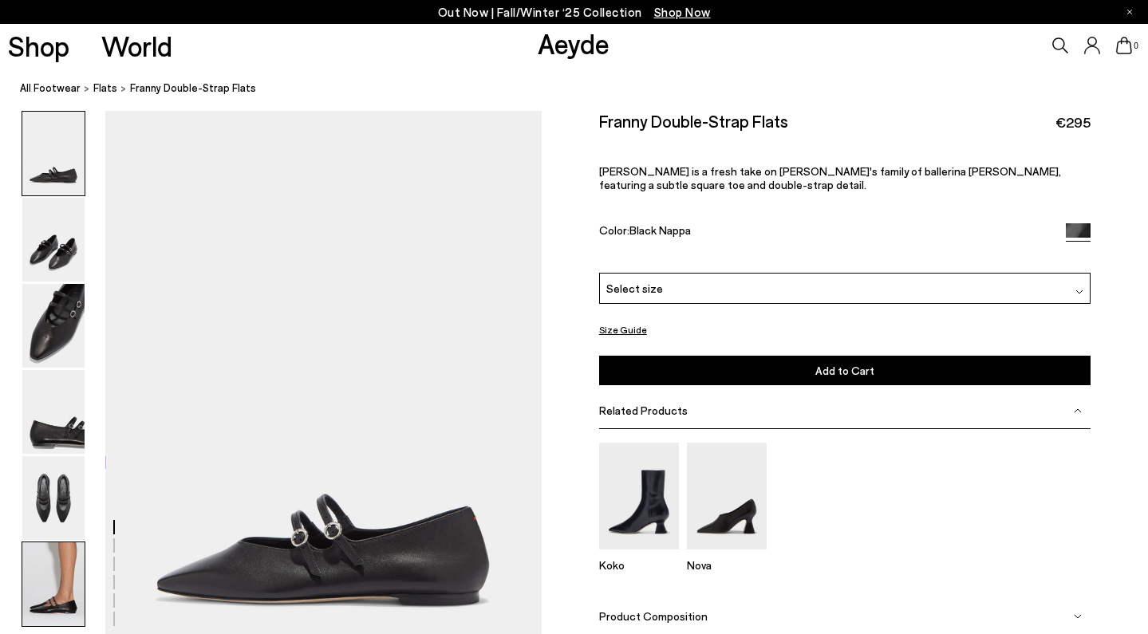
click at [36, 600] on img at bounding box center [53, 584] width 62 height 84
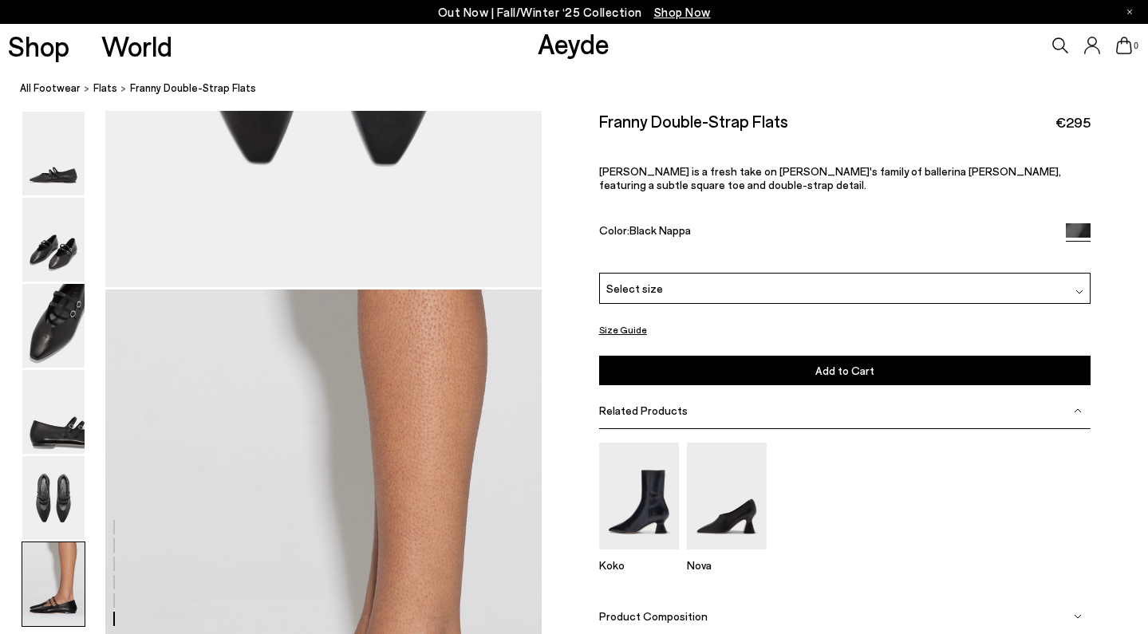
scroll to position [3029, 0]
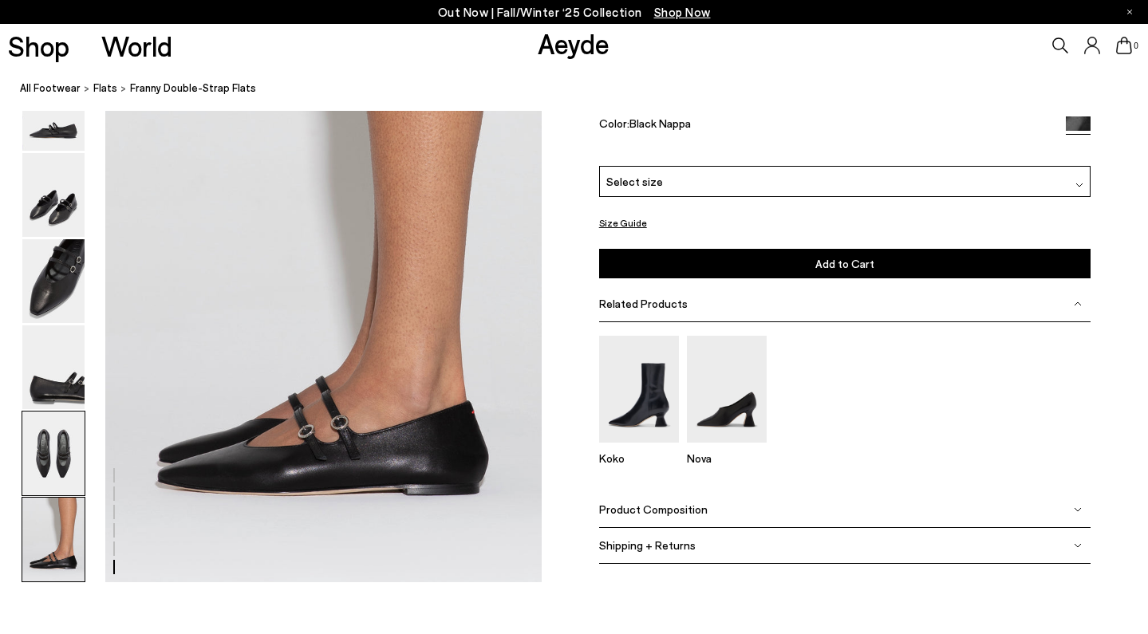
click at [74, 433] on img at bounding box center [53, 454] width 62 height 84
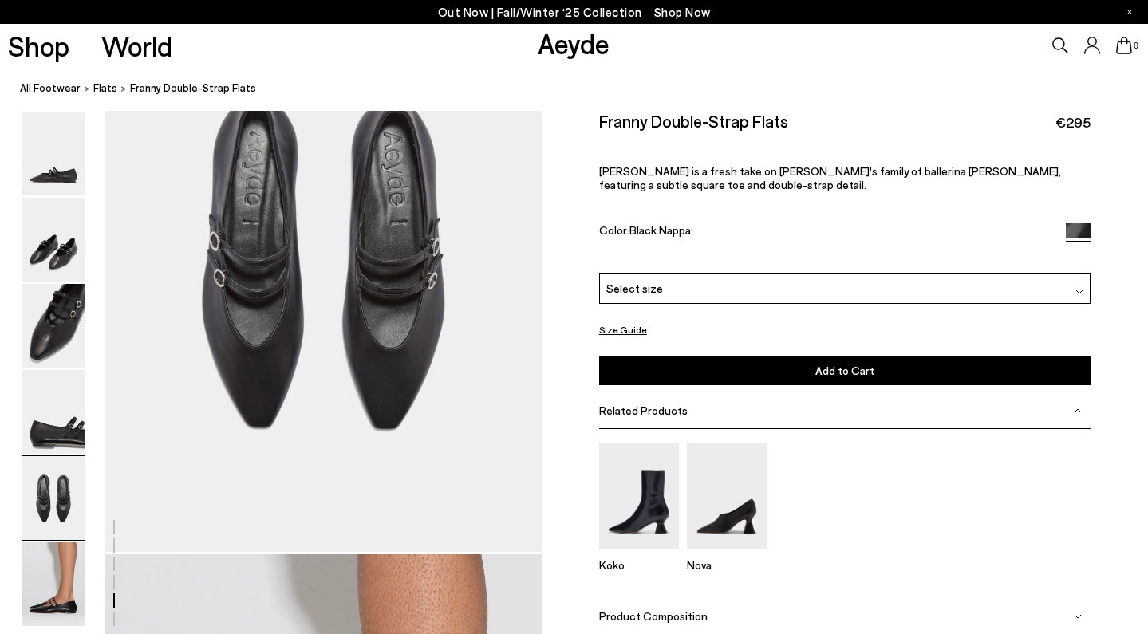
scroll to position [2336, 0]
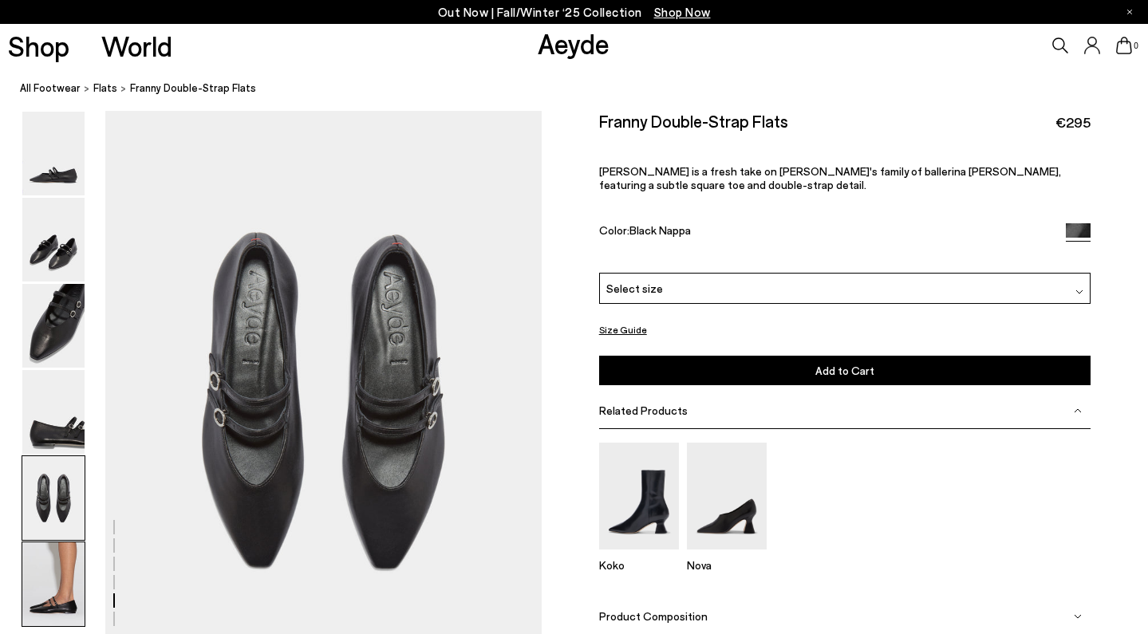
click at [77, 553] on img at bounding box center [53, 584] width 62 height 84
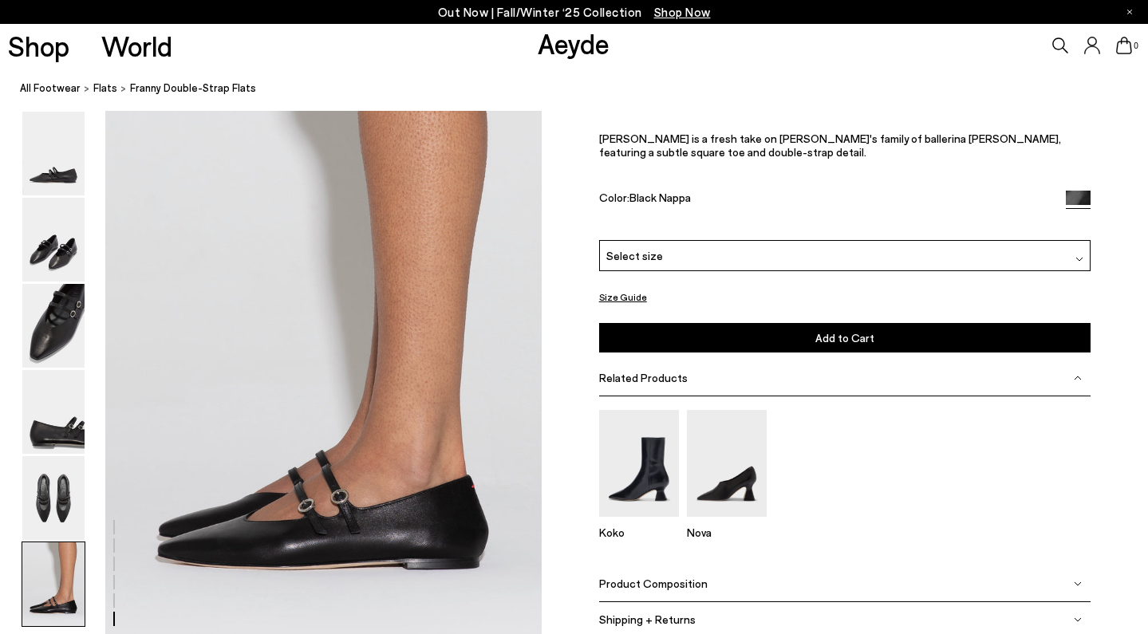
scroll to position [3029, 0]
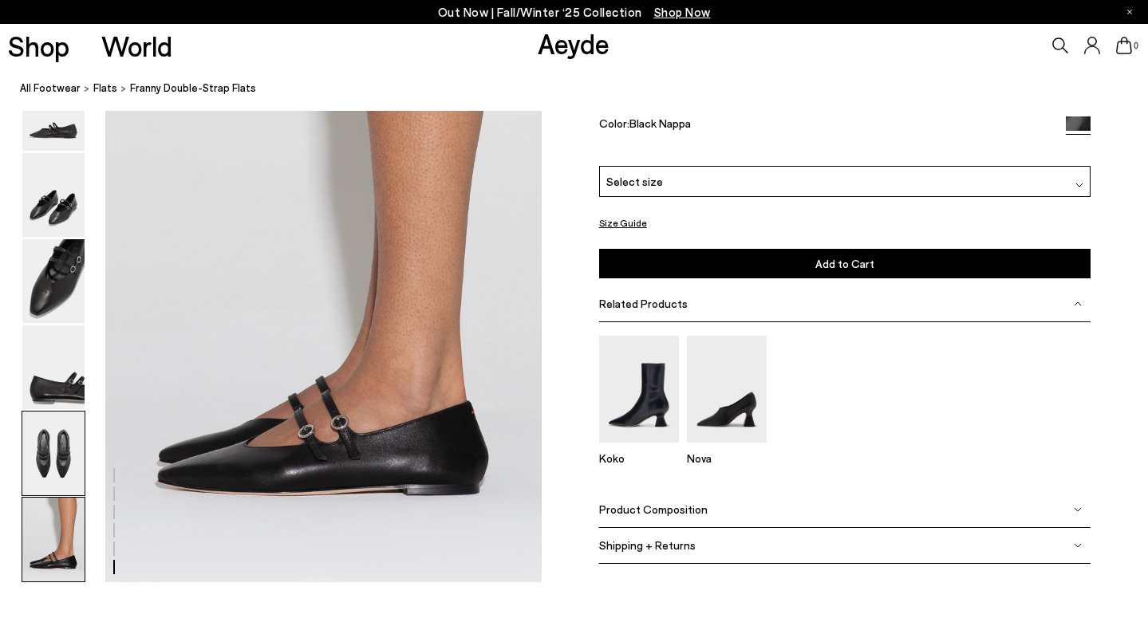
click at [73, 471] on img at bounding box center [53, 454] width 62 height 84
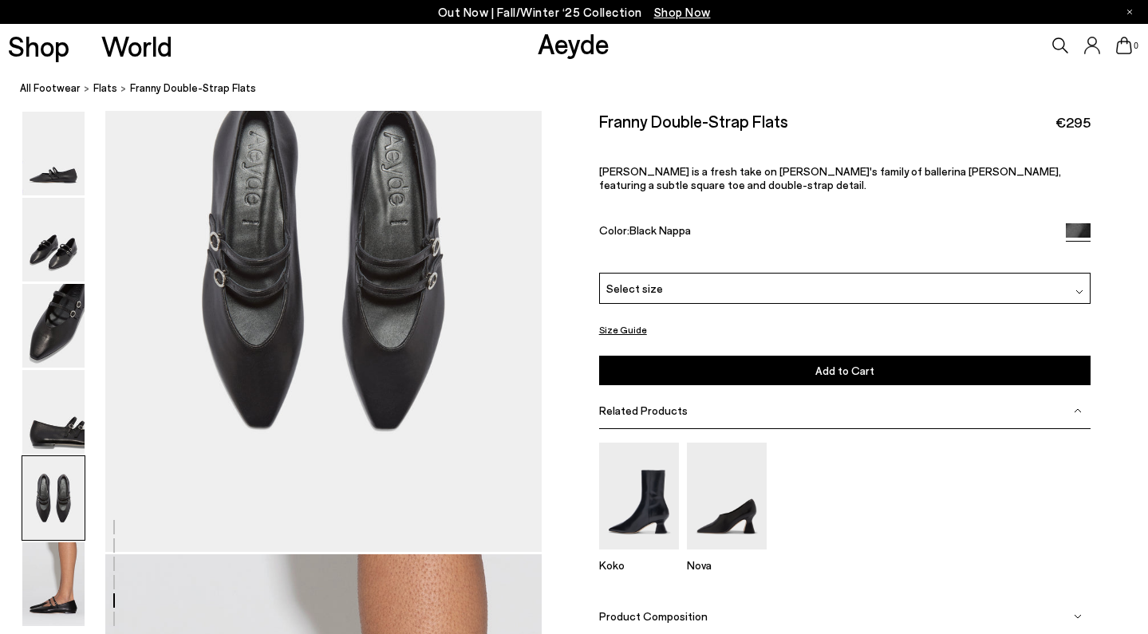
scroll to position [2336, 0]
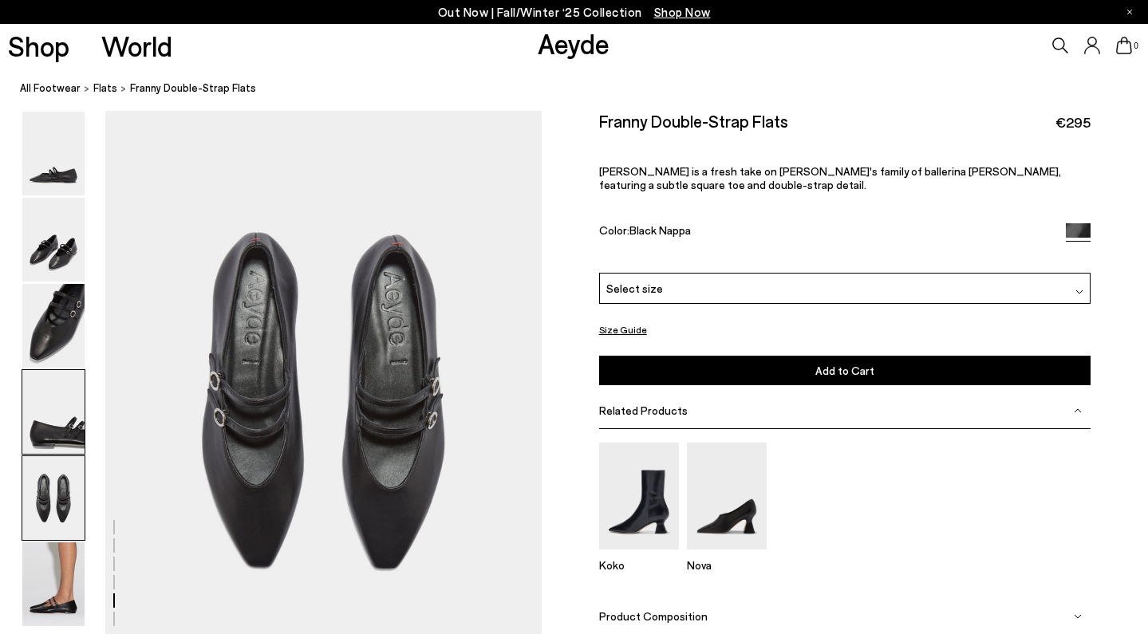
click at [57, 429] on img at bounding box center [53, 412] width 62 height 84
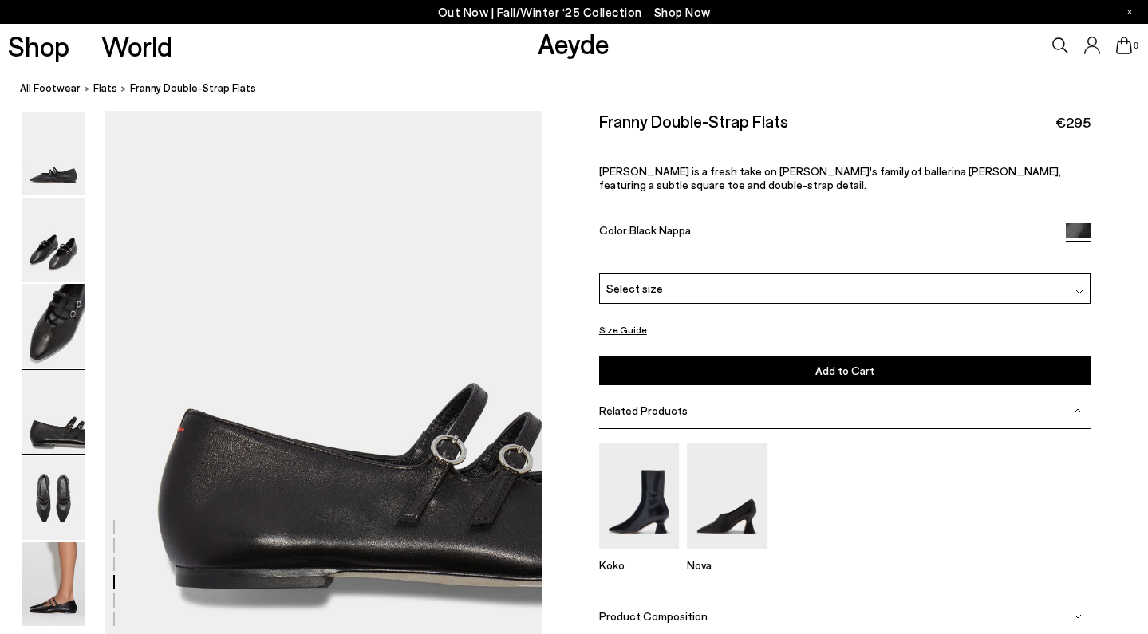
scroll to position [1806, 0]
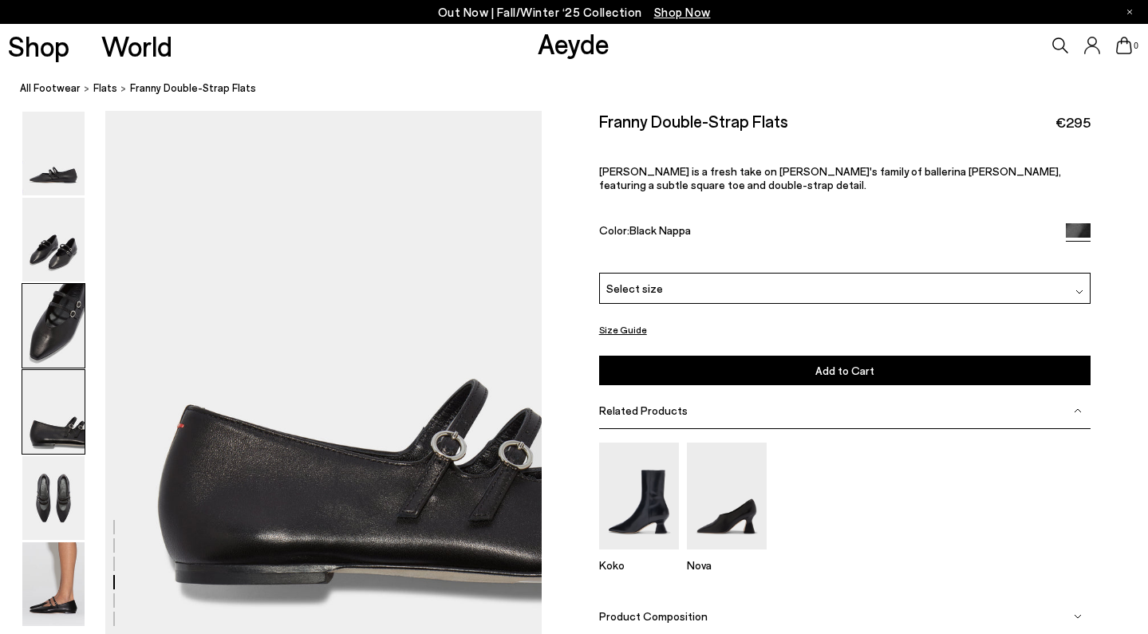
click at [58, 298] on img at bounding box center [53, 326] width 62 height 84
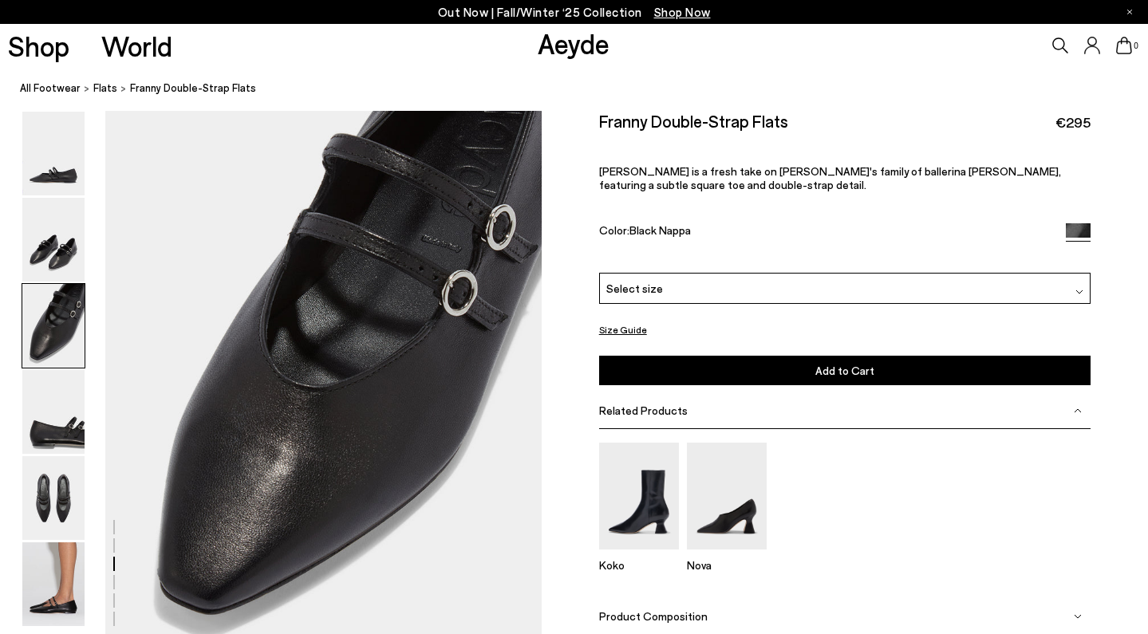
scroll to position [1195, 2]
click at [64, 256] on img at bounding box center [53, 240] width 62 height 84
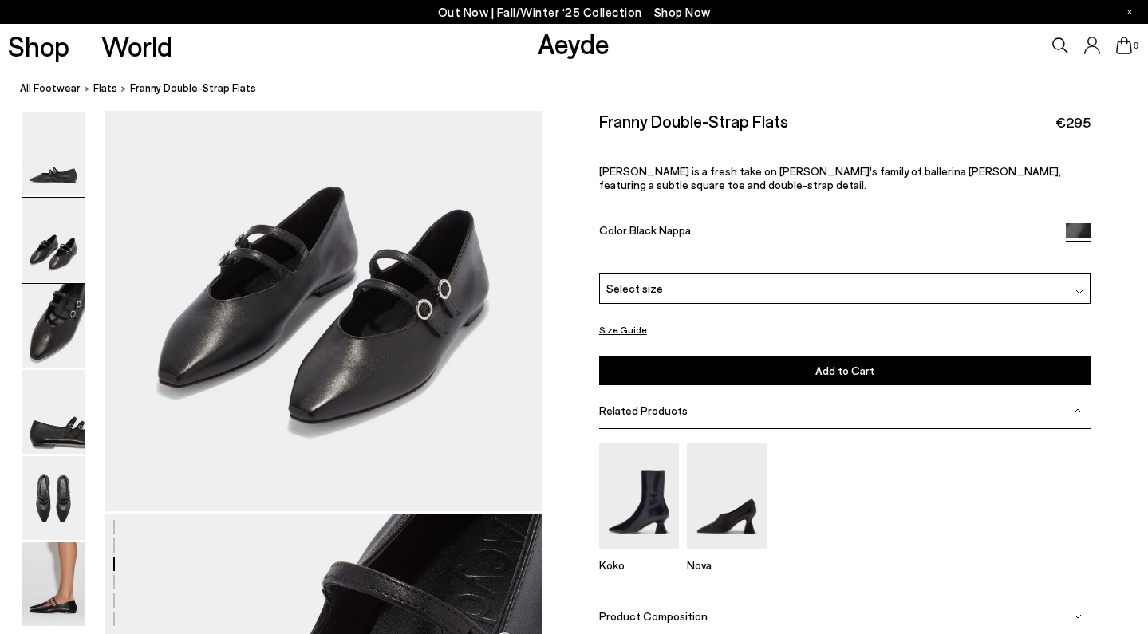
scroll to position [585, 2]
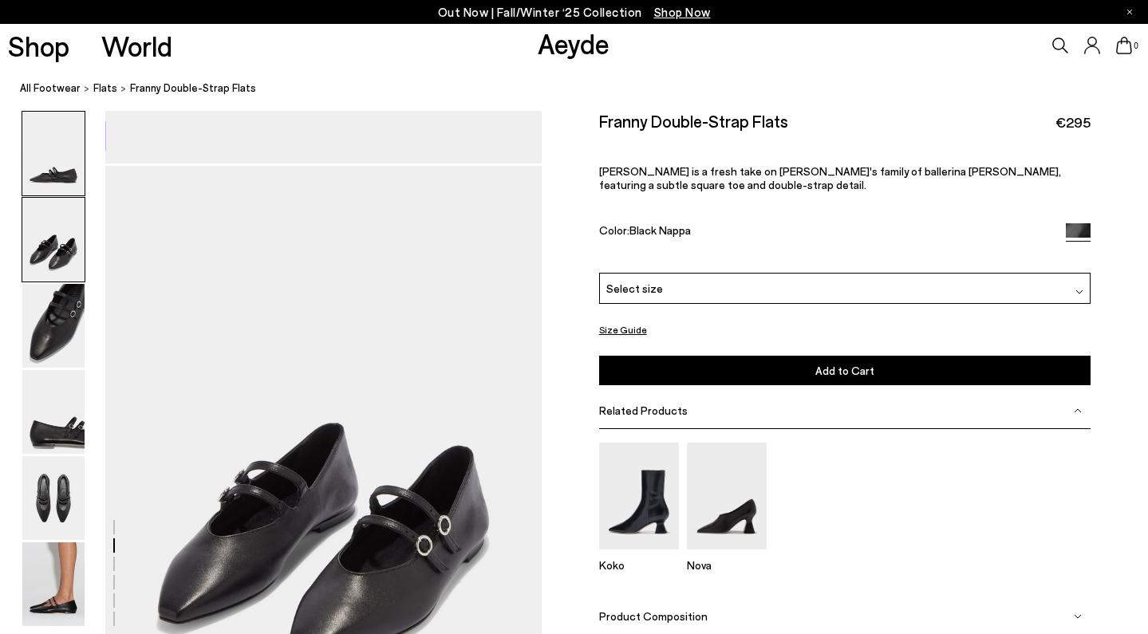
click at [59, 151] on img at bounding box center [53, 154] width 62 height 84
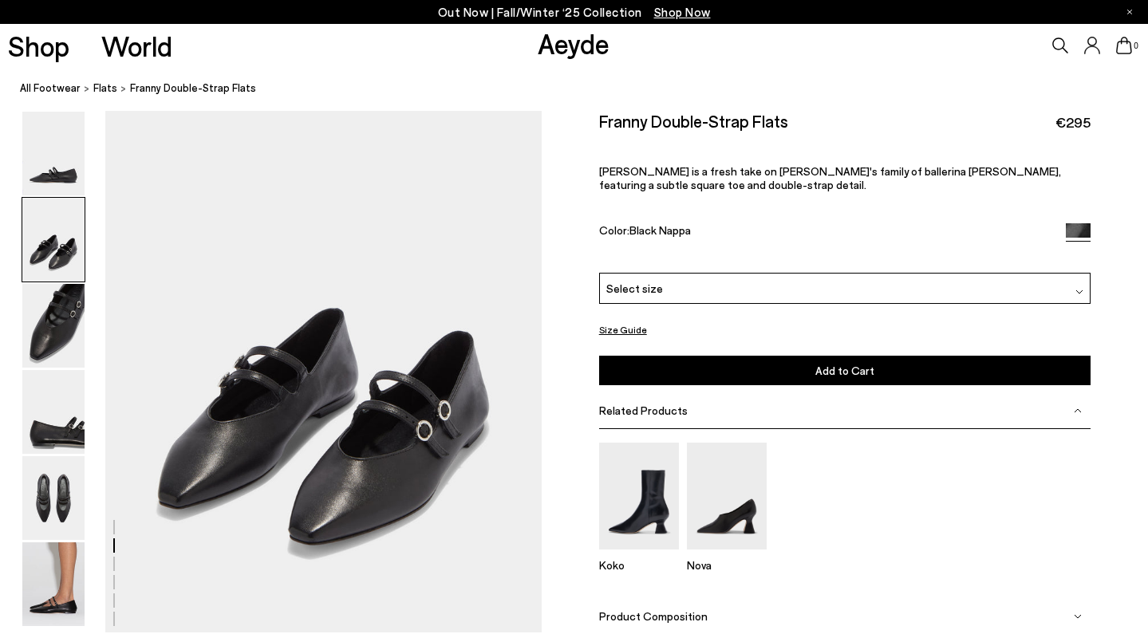
scroll to position [644, 2]
click at [711, 598] on div "Product Composition" at bounding box center [844, 616] width 491 height 36
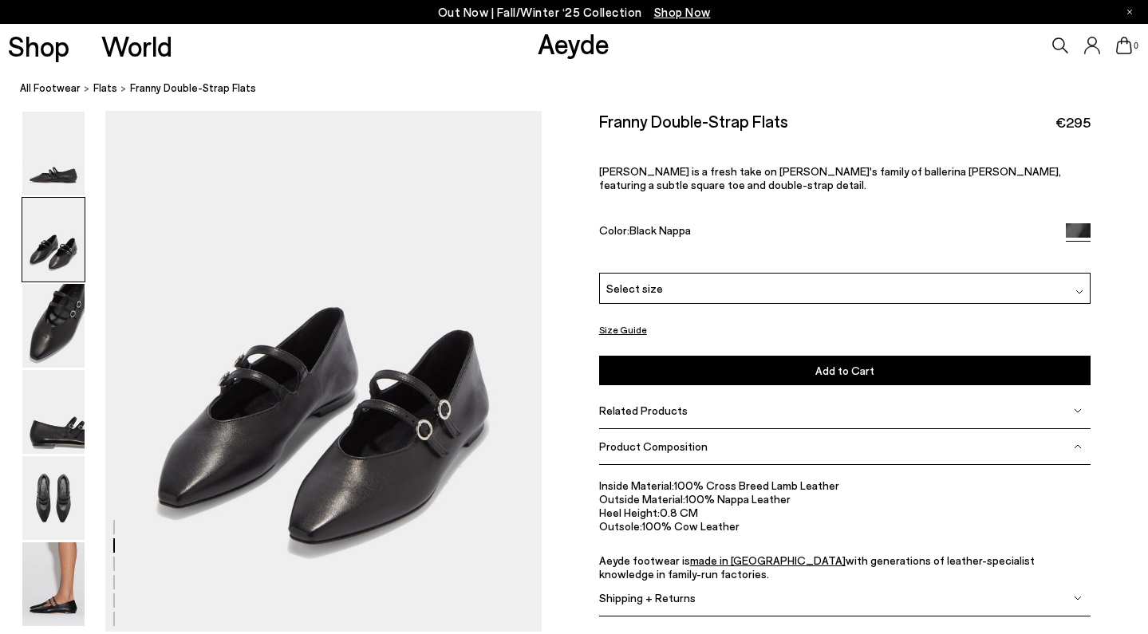
drag, startPoint x: 671, startPoint y: 483, endPoint x: 843, endPoint y: 481, distance: 172.3
click at [843, 481] on li "Inside Material: 100% Cross Breed Lamb Leather" at bounding box center [844, 486] width 491 height 14
click at [814, 502] on li "Outside Material: 100% Nappa Leather" at bounding box center [844, 499] width 491 height 14
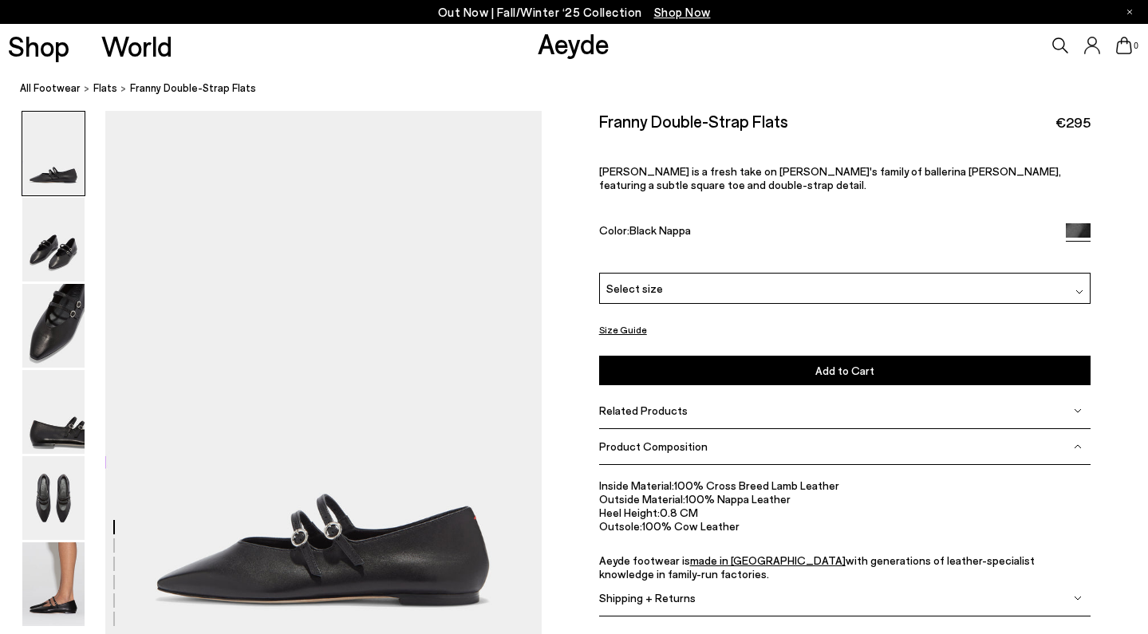
scroll to position [0, 0]
click at [64, 325] on img at bounding box center [53, 326] width 62 height 84
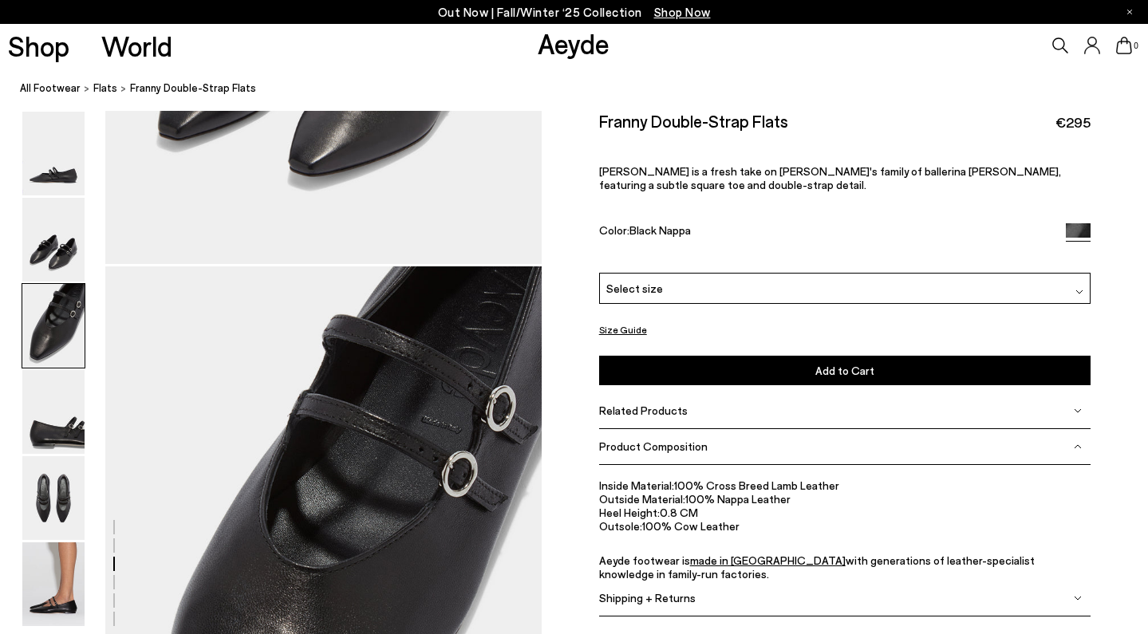
scroll to position [1168, 0]
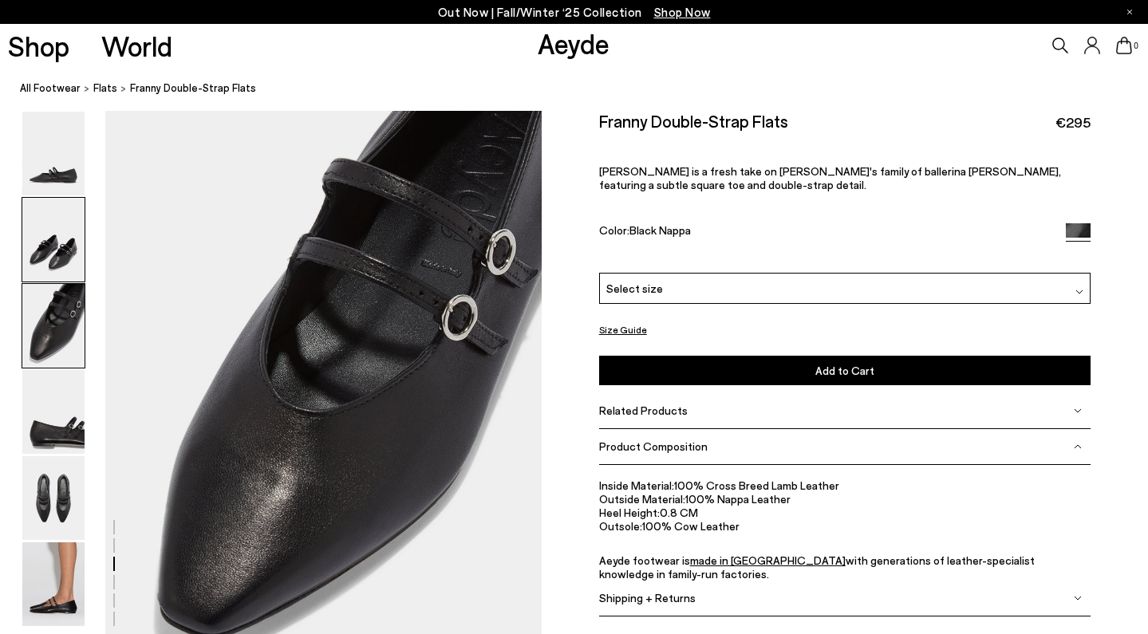
click at [62, 253] on img at bounding box center [53, 240] width 62 height 84
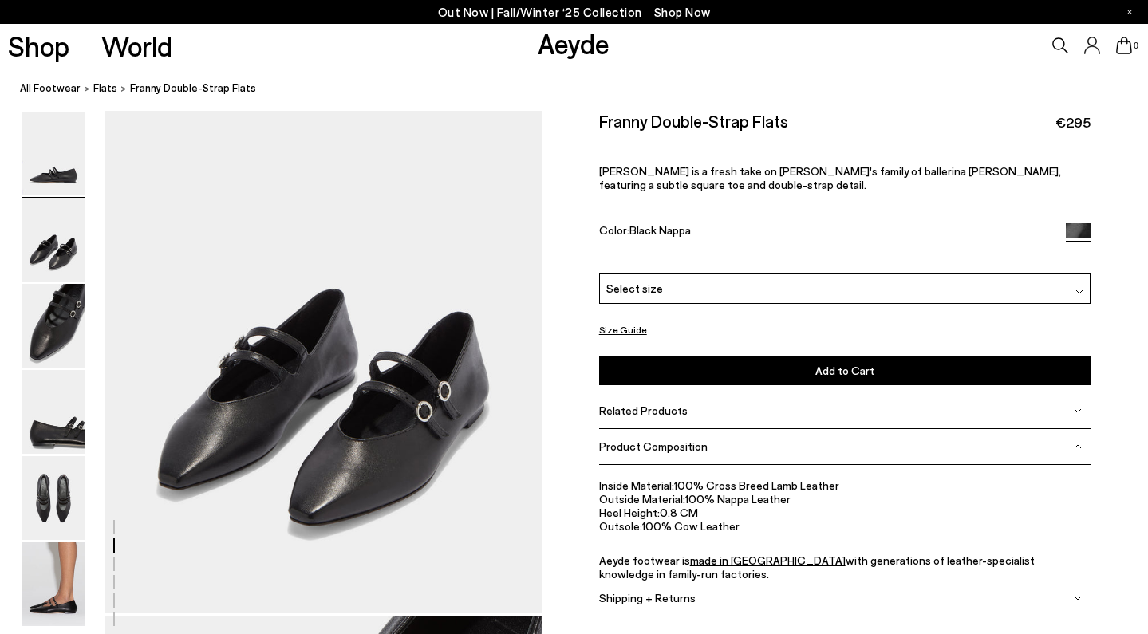
scroll to position [585, 0]
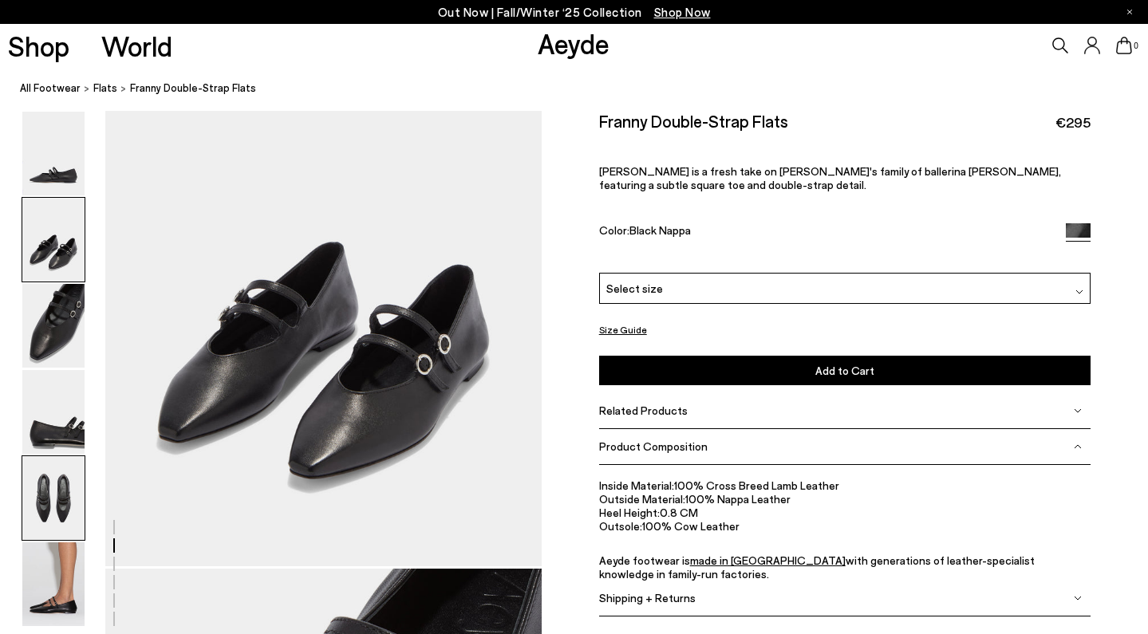
click at [78, 487] on img at bounding box center [53, 498] width 62 height 84
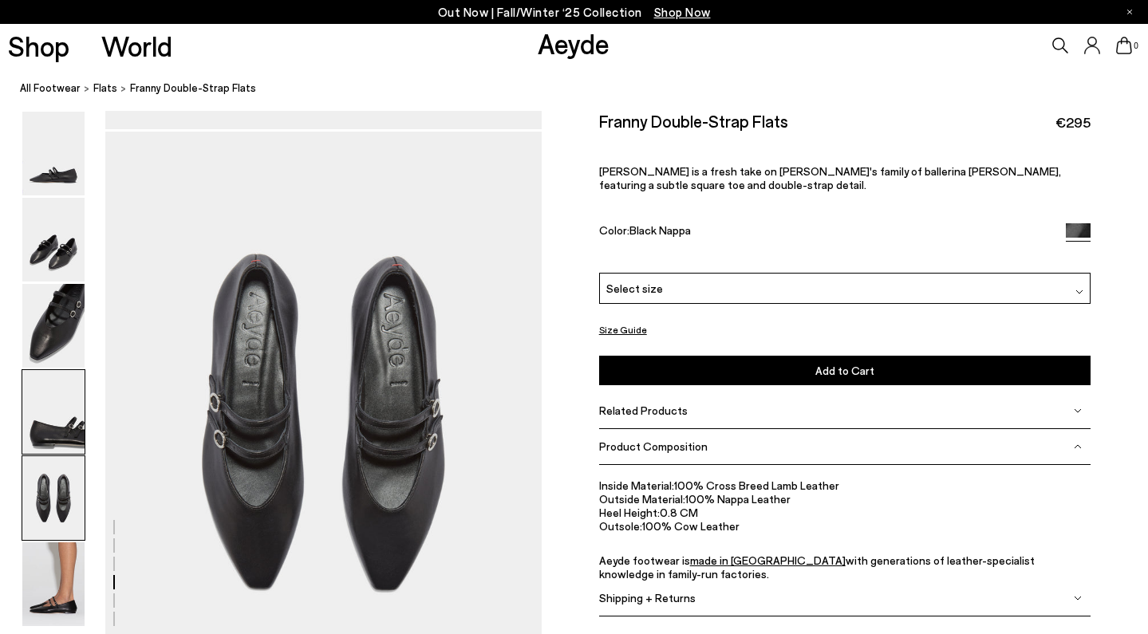
scroll to position [2336, 0]
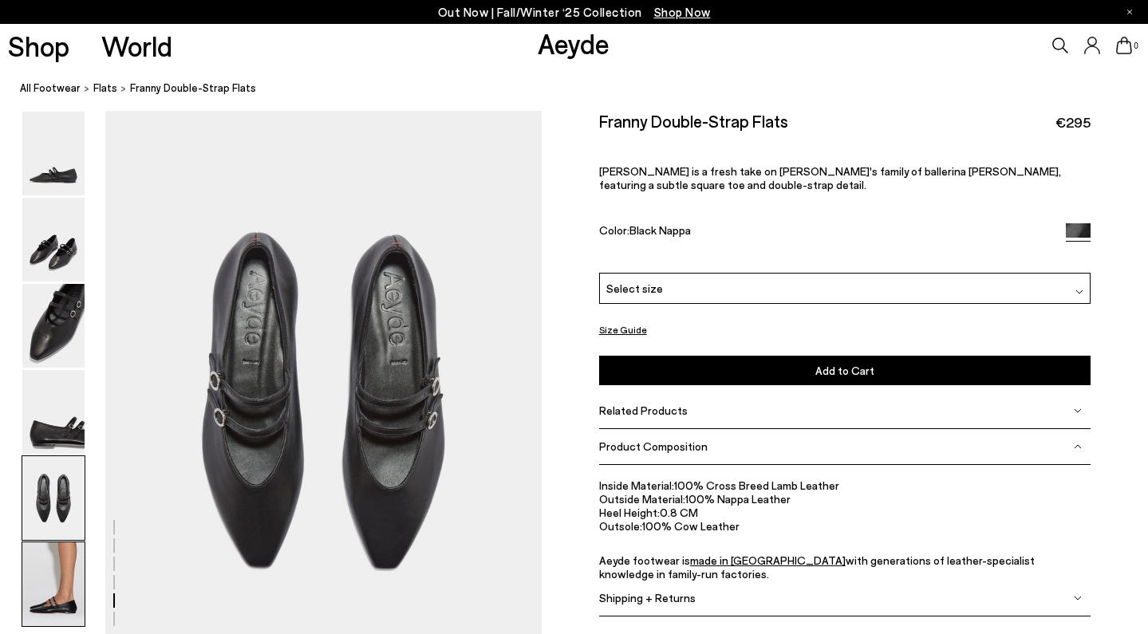
click at [66, 565] on img at bounding box center [53, 584] width 62 height 84
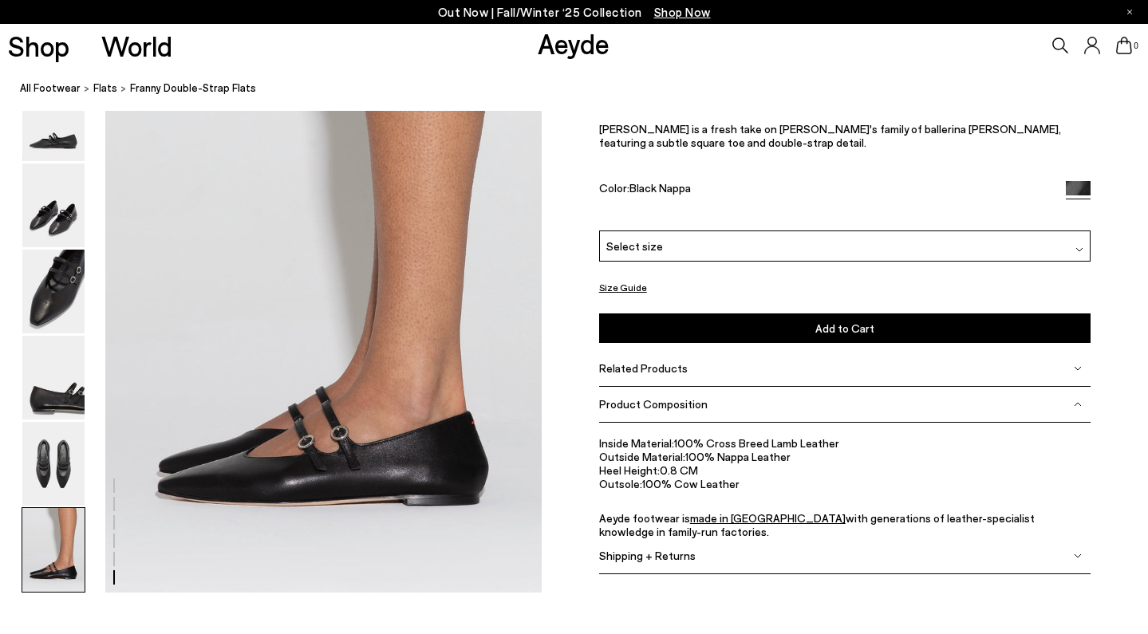
scroll to position [3029, 0]
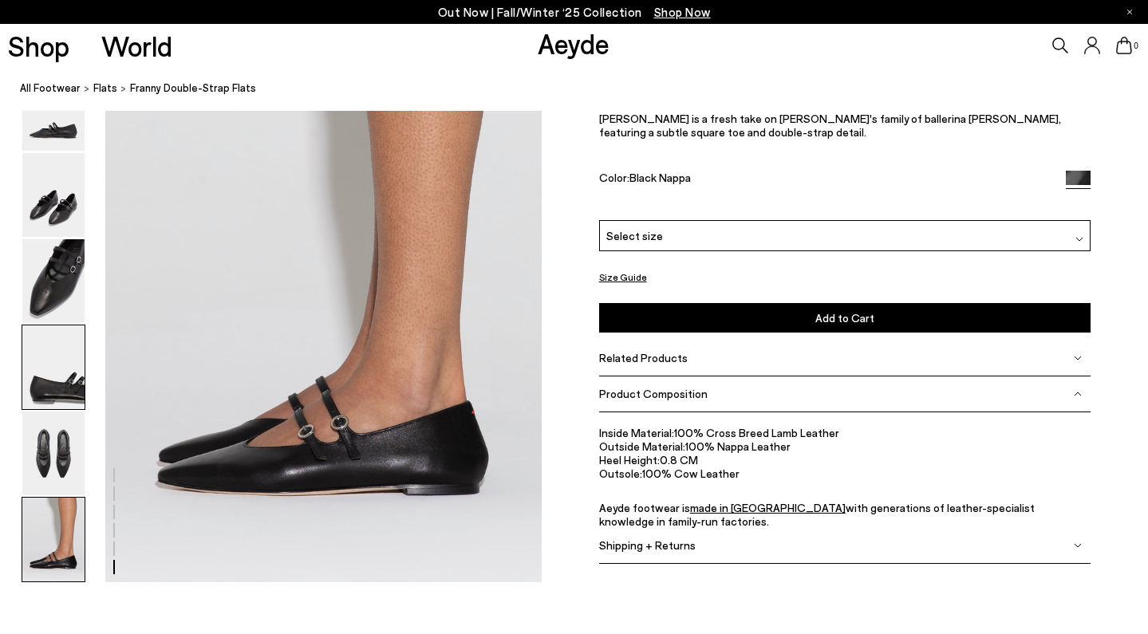
click at [53, 396] on img at bounding box center [53, 367] width 62 height 84
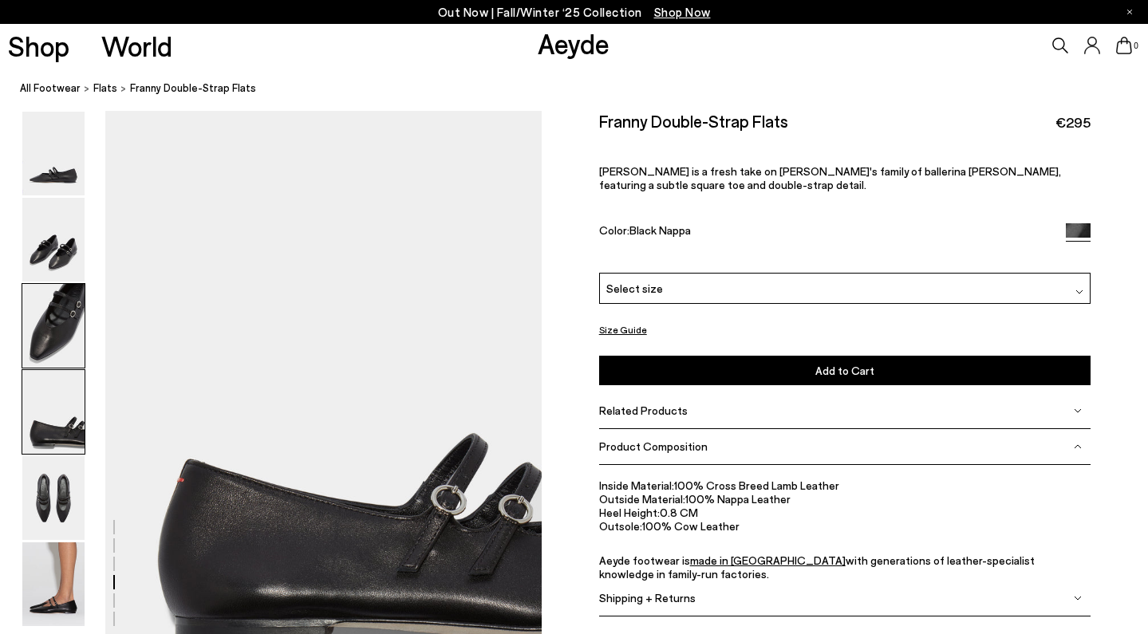
click at [53, 295] on img at bounding box center [53, 326] width 62 height 84
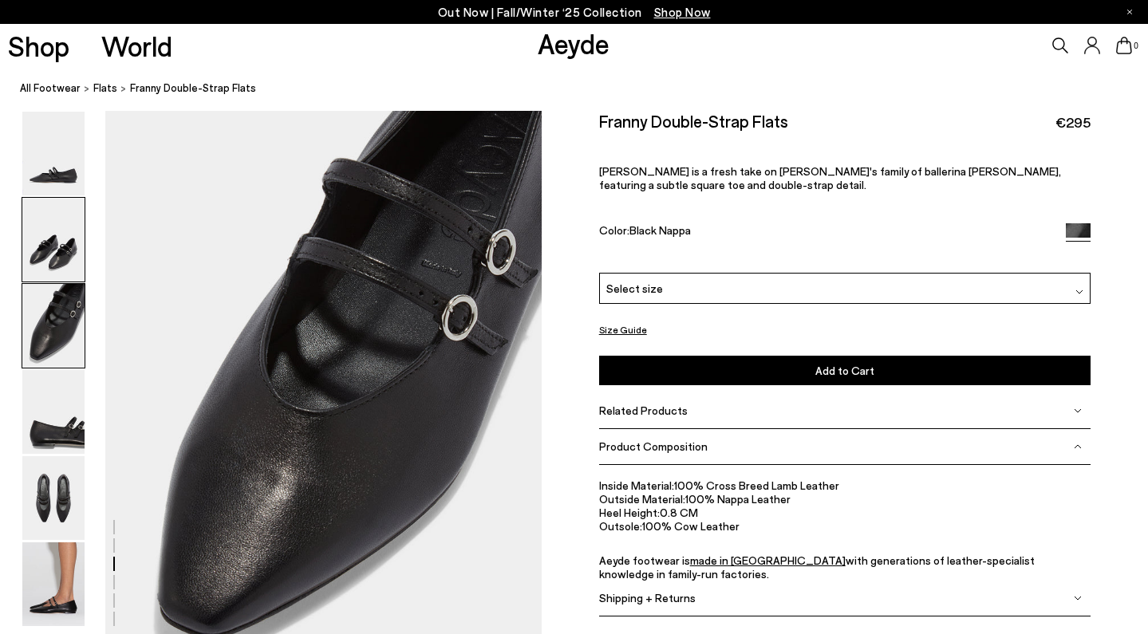
click at [53, 234] on img at bounding box center [53, 240] width 62 height 84
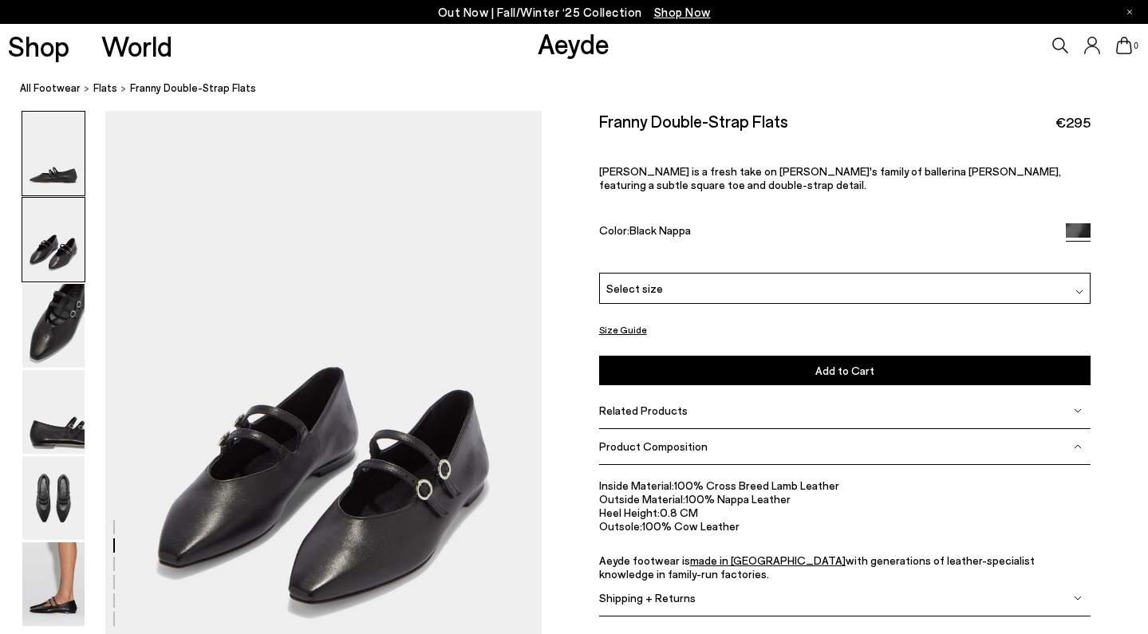
click at [58, 165] on img at bounding box center [53, 154] width 62 height 84
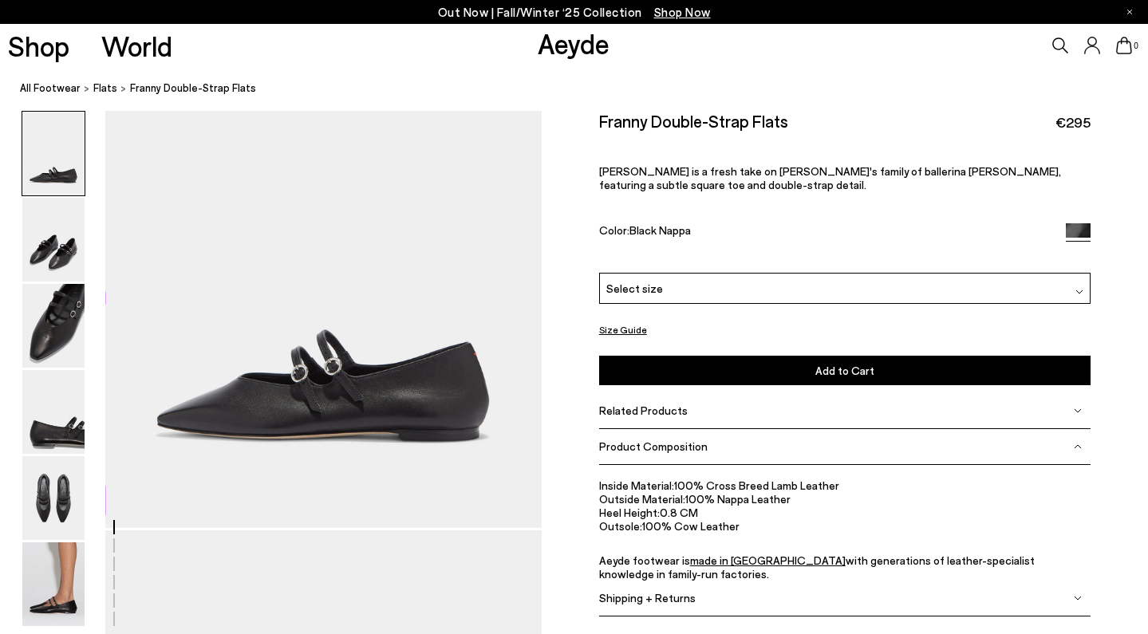
scroll to position [0, 0]
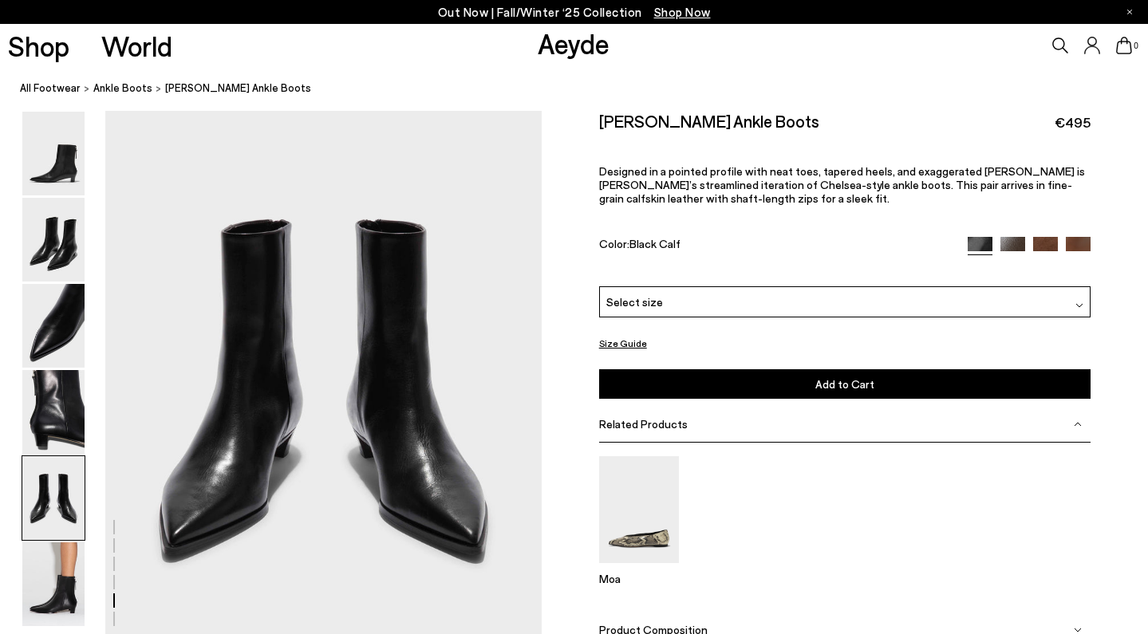
scroll to position [2400, 0]
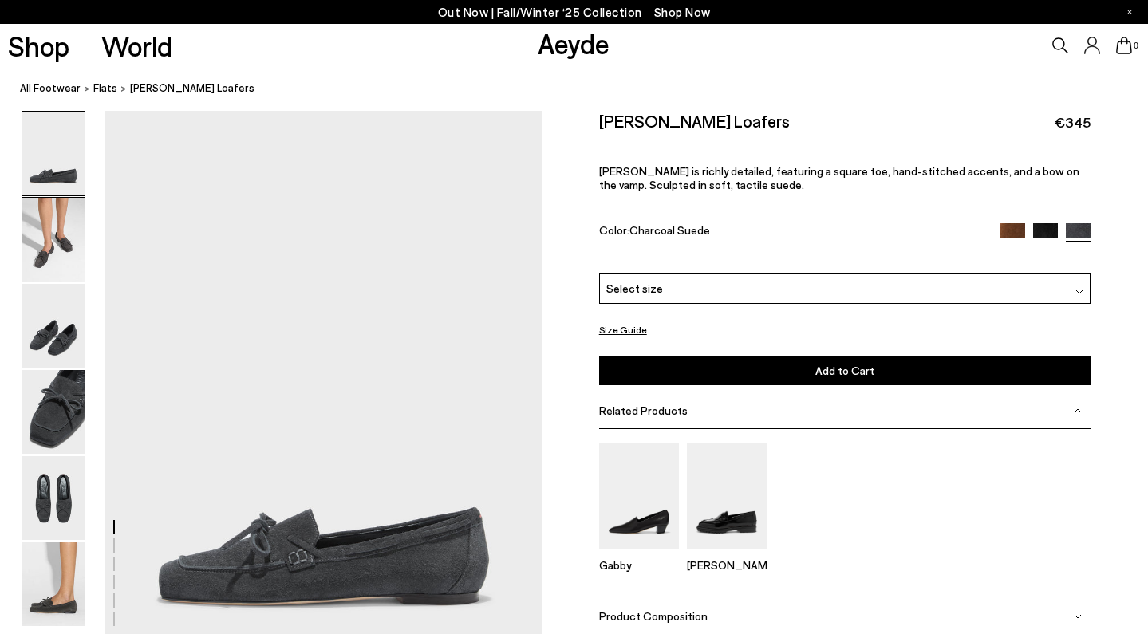
click at [62, 253] on img at bounding box center [53, 240] width 62 height 84
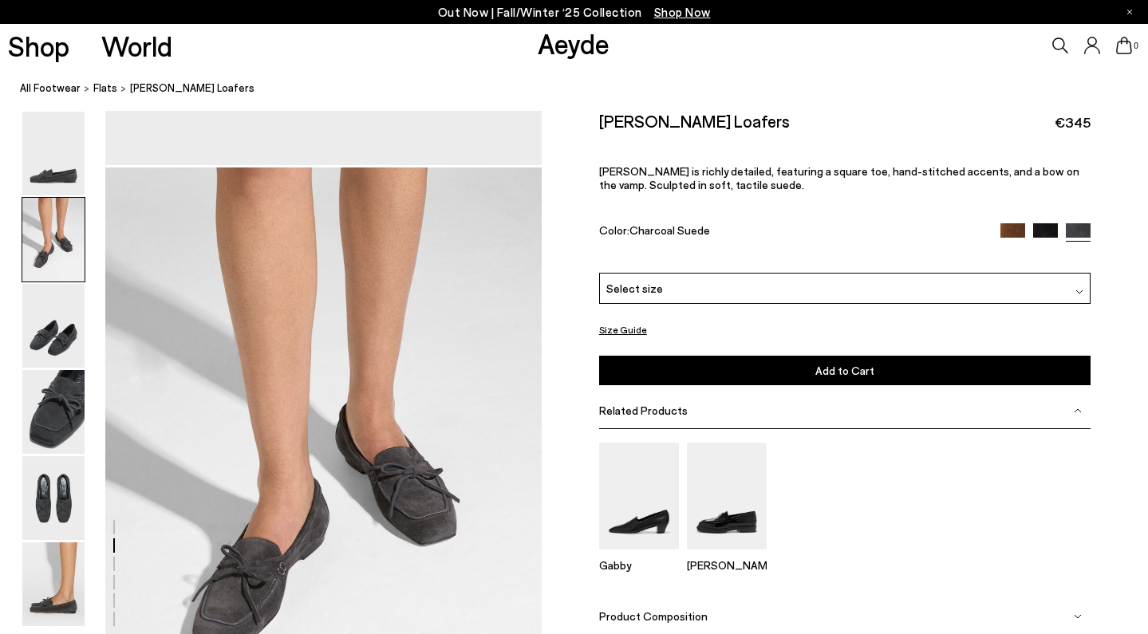
scroll to position [585, 0]
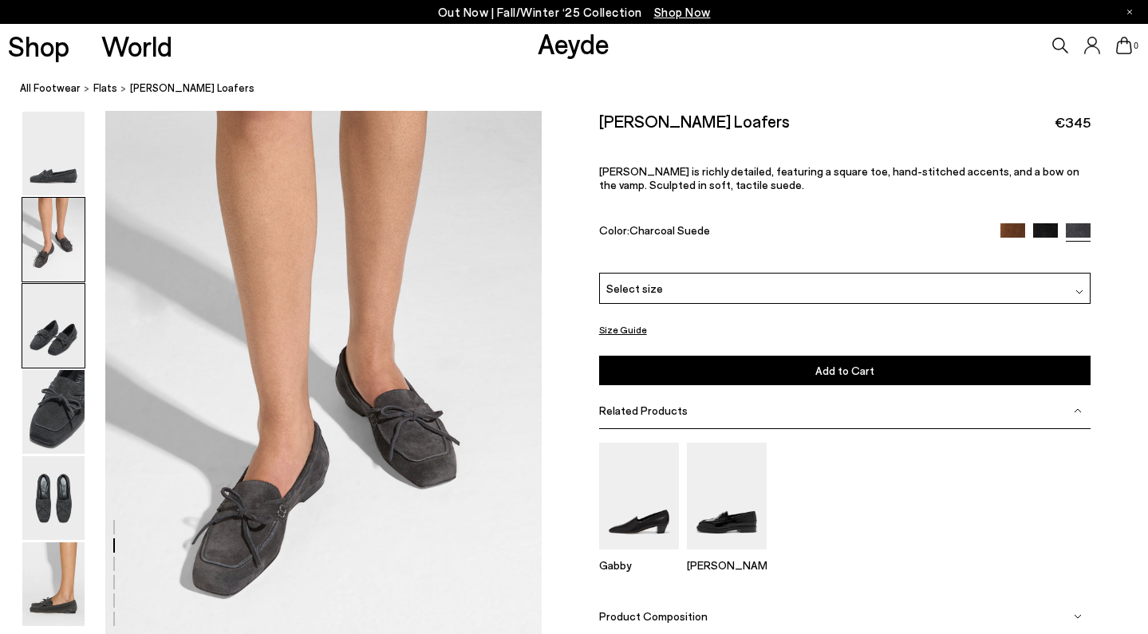
click at [62, 325] on img at bounding box center [53, 326] width 62 height 84
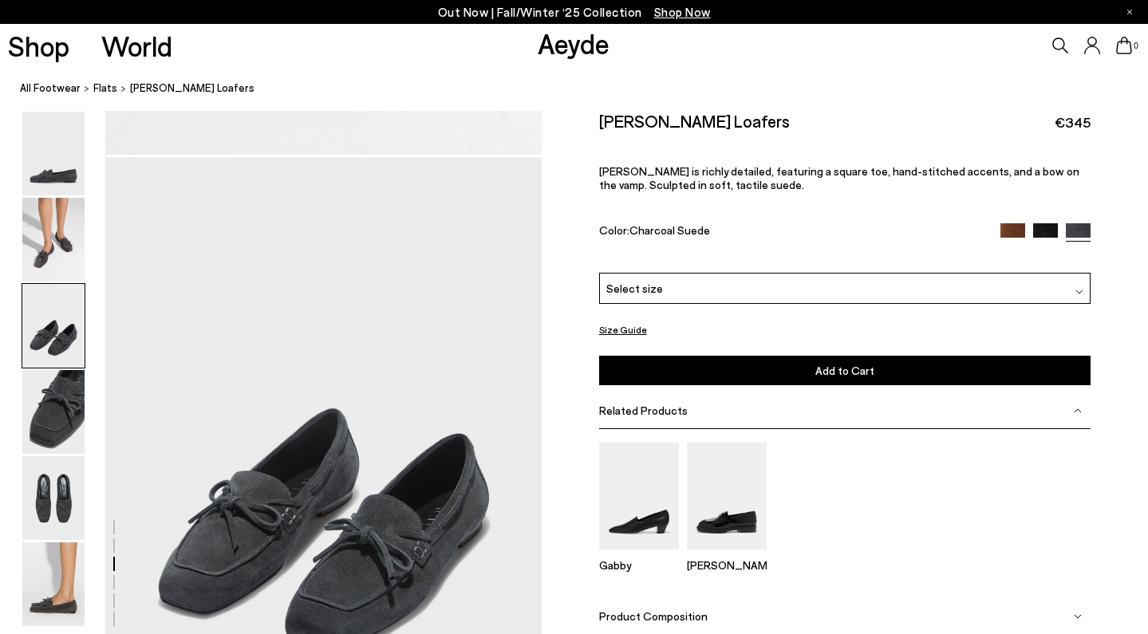
scroll to position [1168, 0]
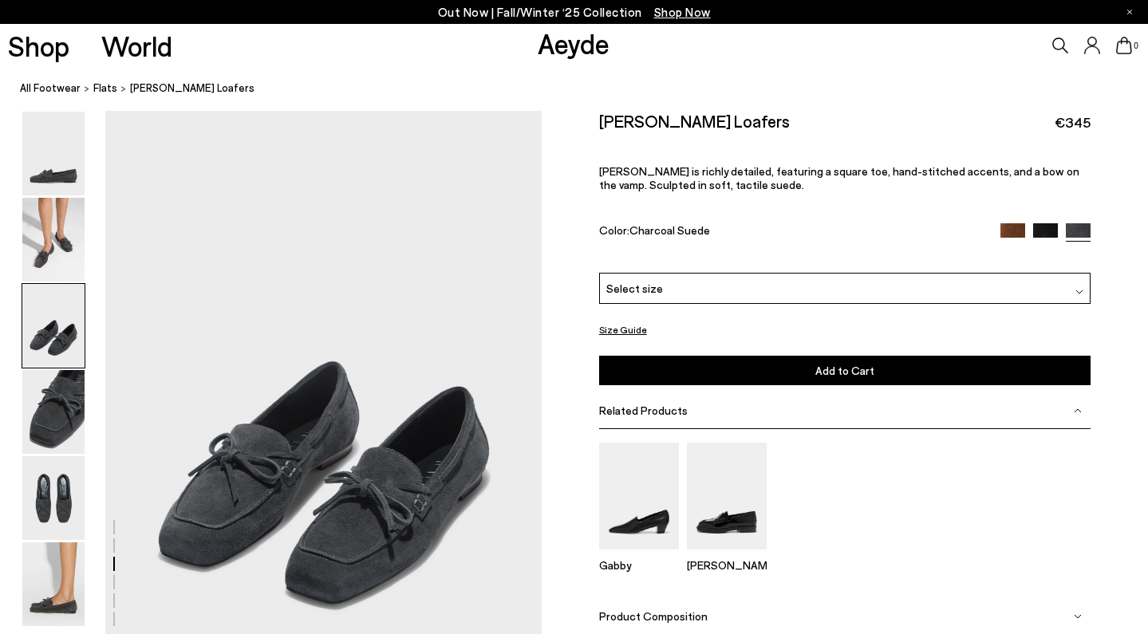
click at [1015, 233] on img at bounding box center [1012, 235] width 25 height 25
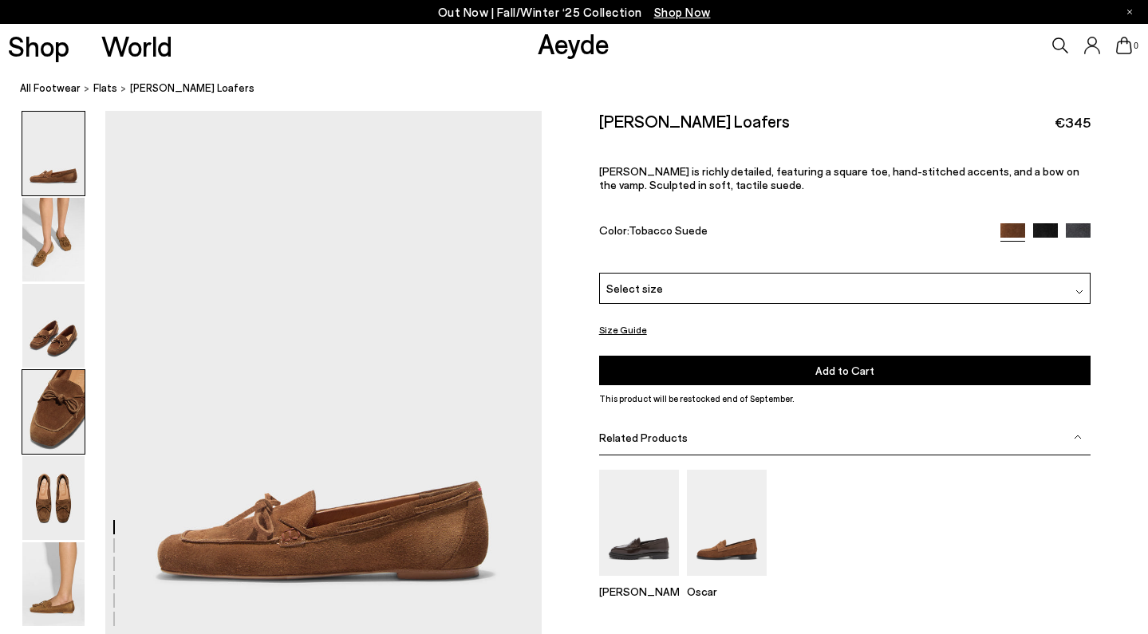
click at [77, 420] on img at bounding box center [53, 412] width 62 height 84
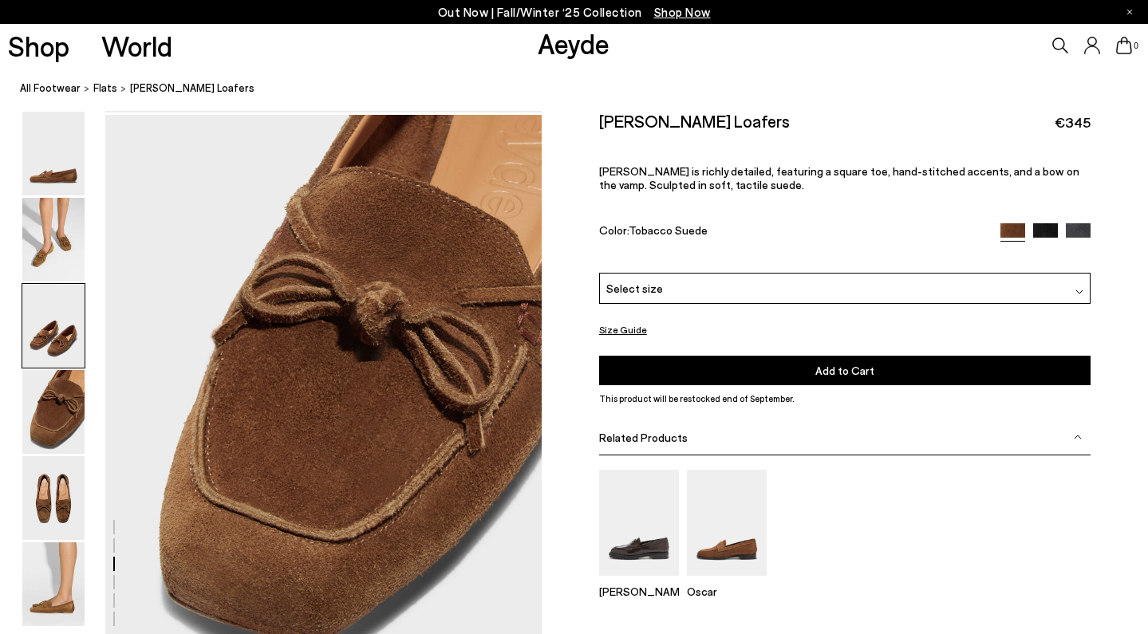
scroll to position [1752, 0]
